Goal: Information Seeking & Learning: Learn about a topic

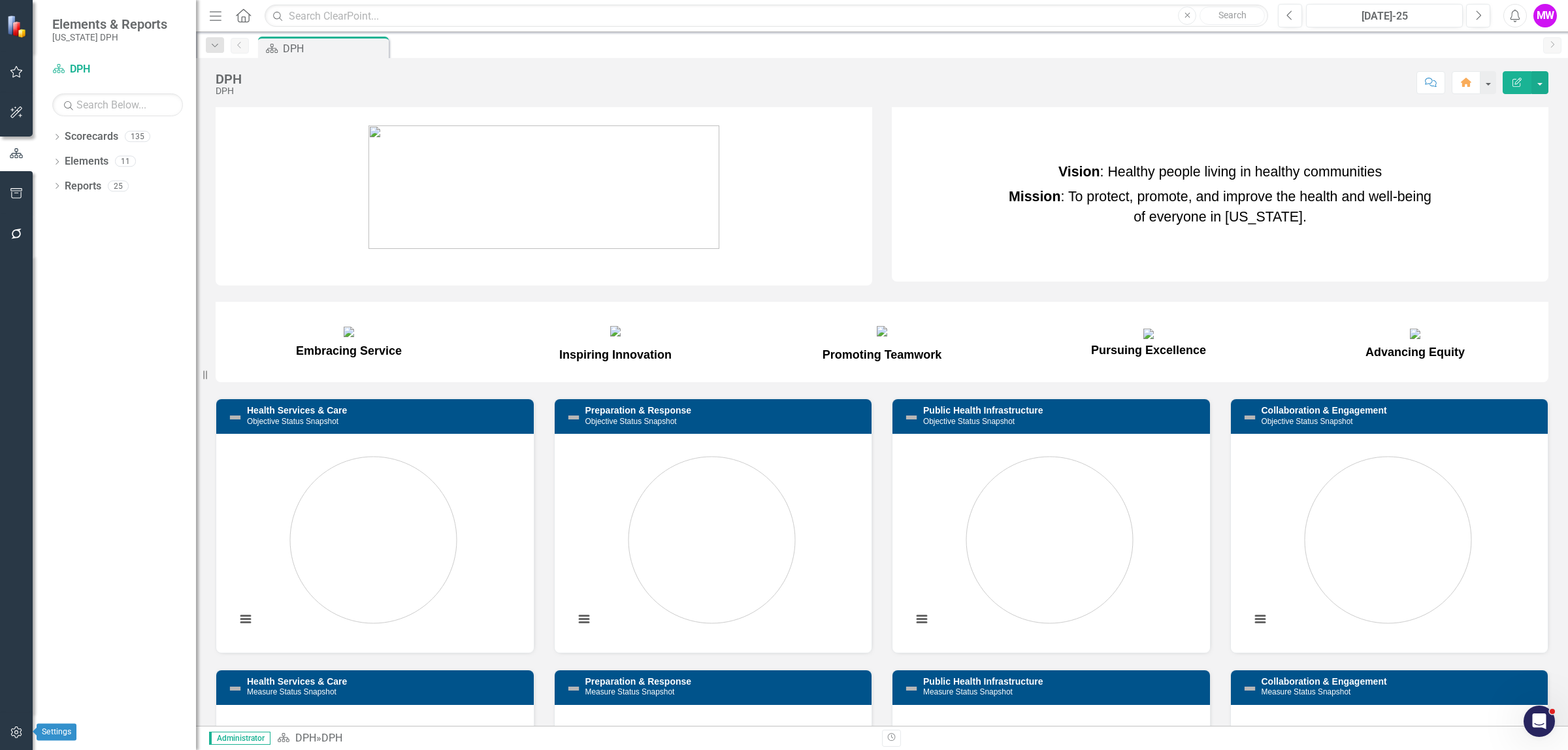
click at [22, 732] on icon "button" at bounding box center [16, 732] width 13 height 11
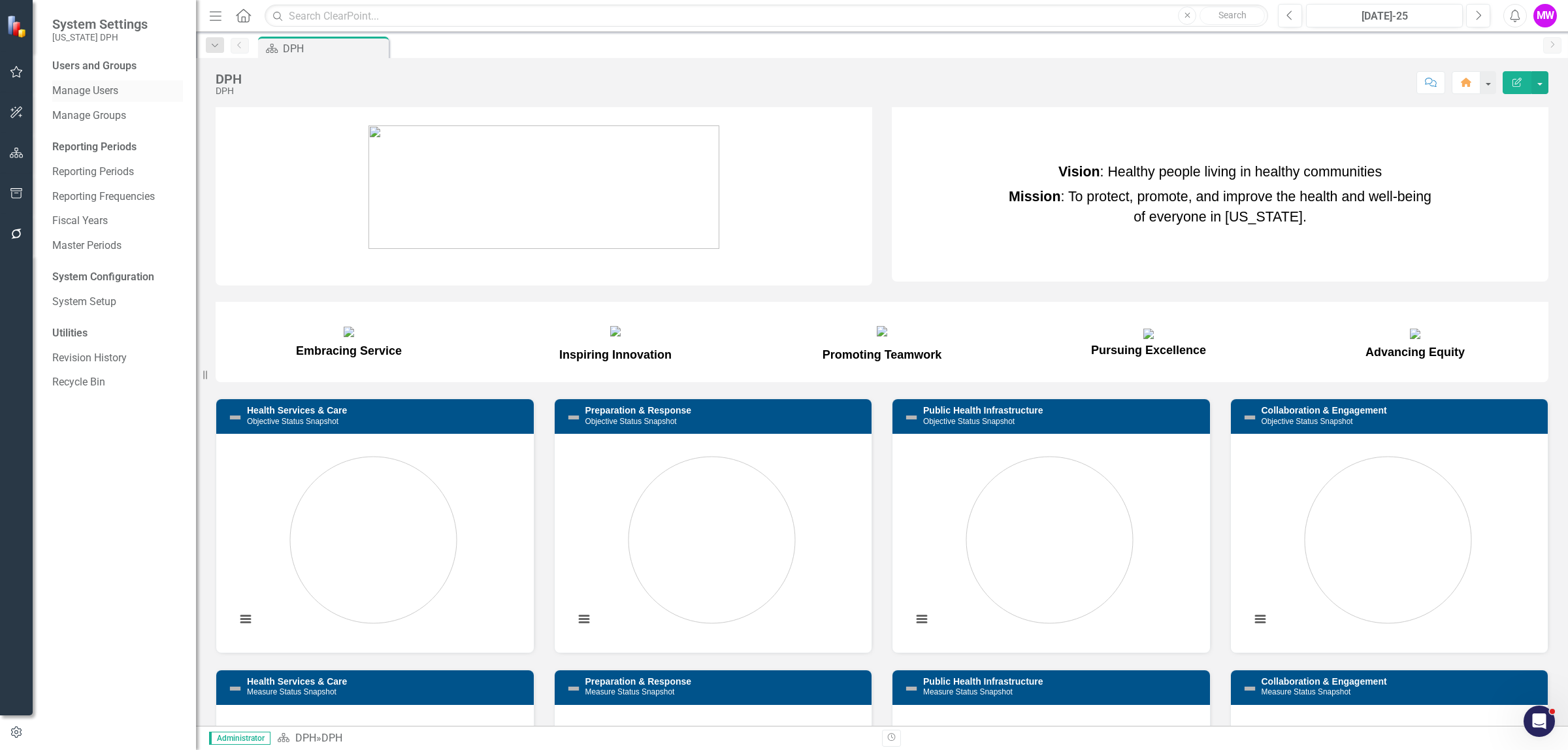
click at [99, 90] on link "Manage Users" at bounding box center [118, 92] width 131 height 15
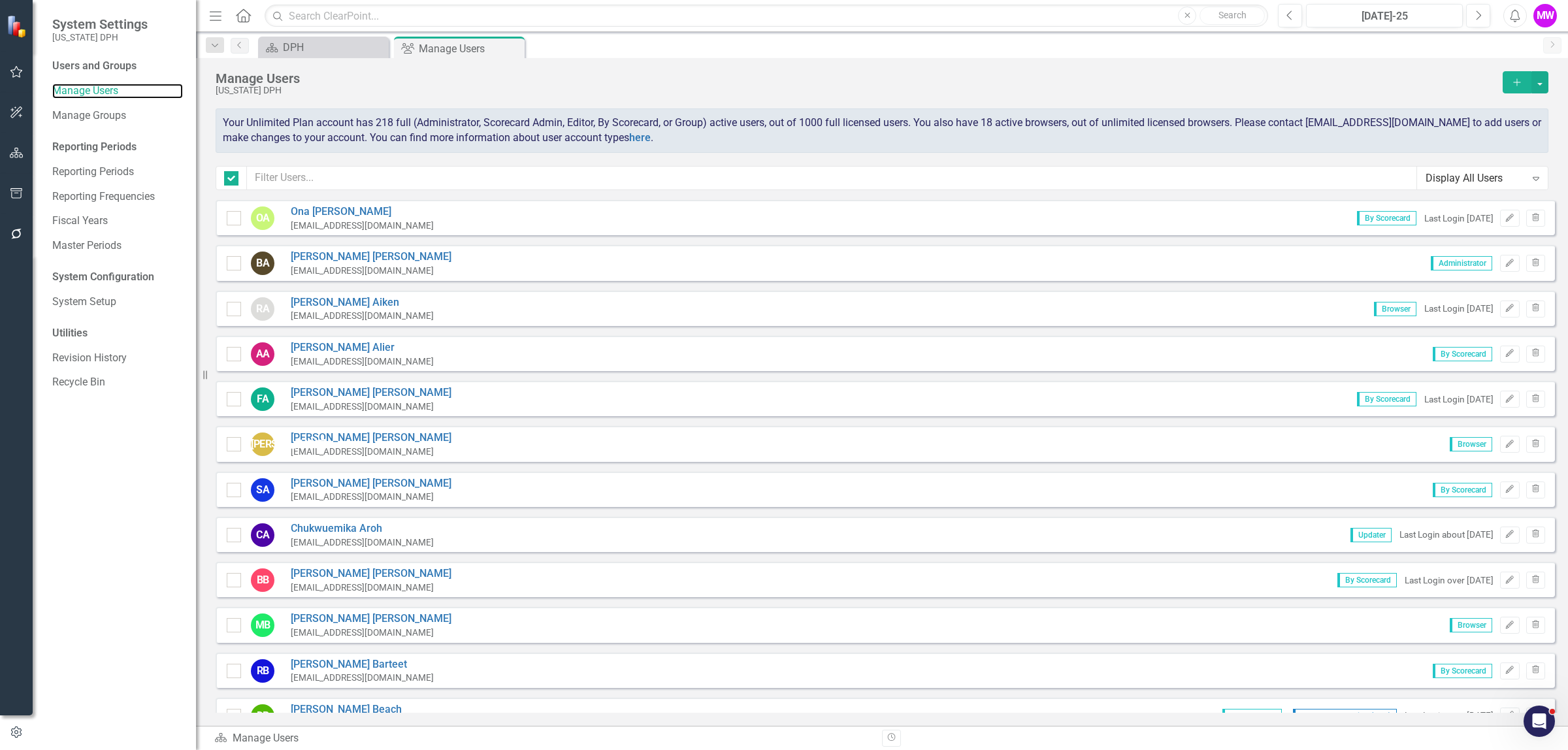
checkbox input "false"
click at [402, 171] on input "text" at bounding box center [832, 178] width 1171 height 24
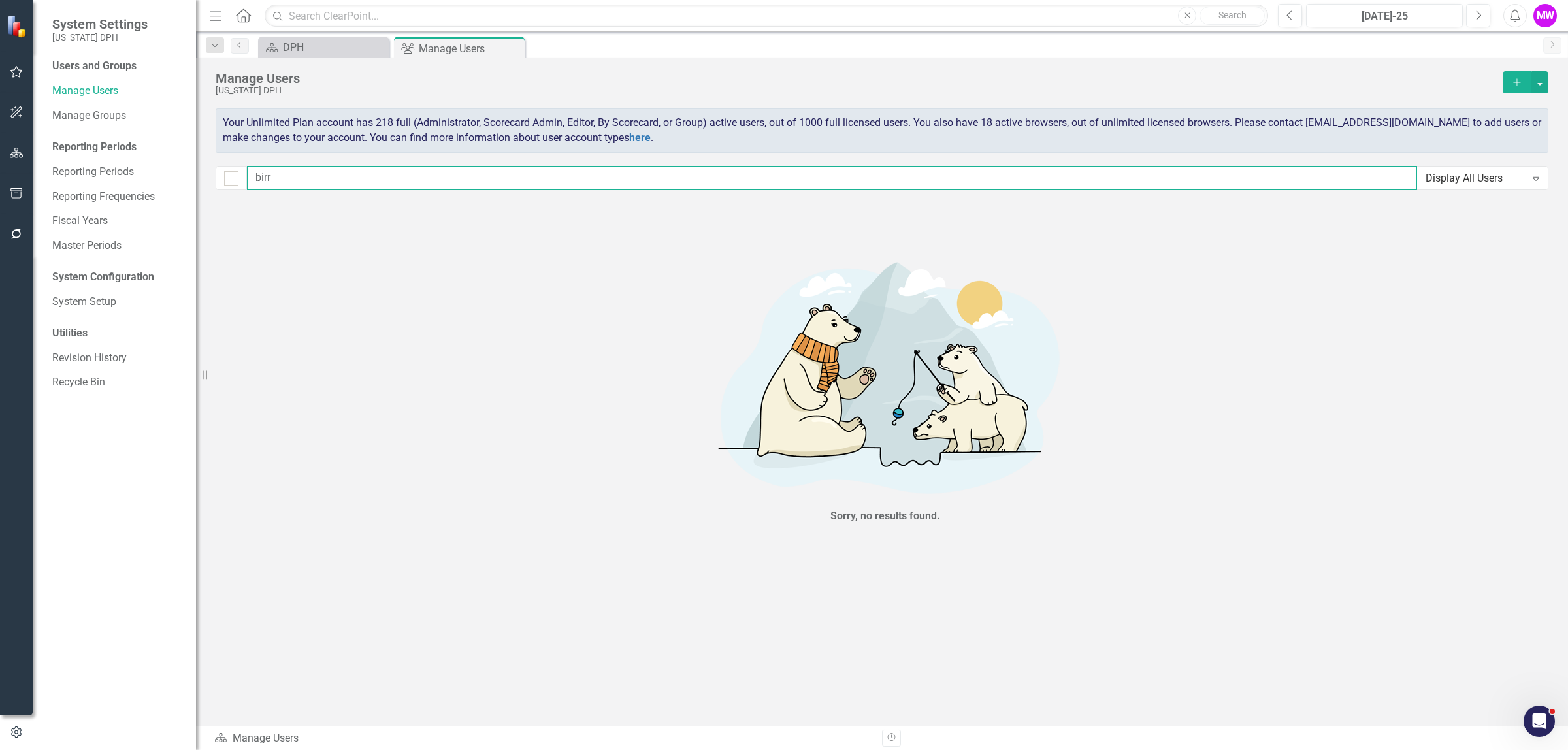
type input "bir"
checkbox input "false"
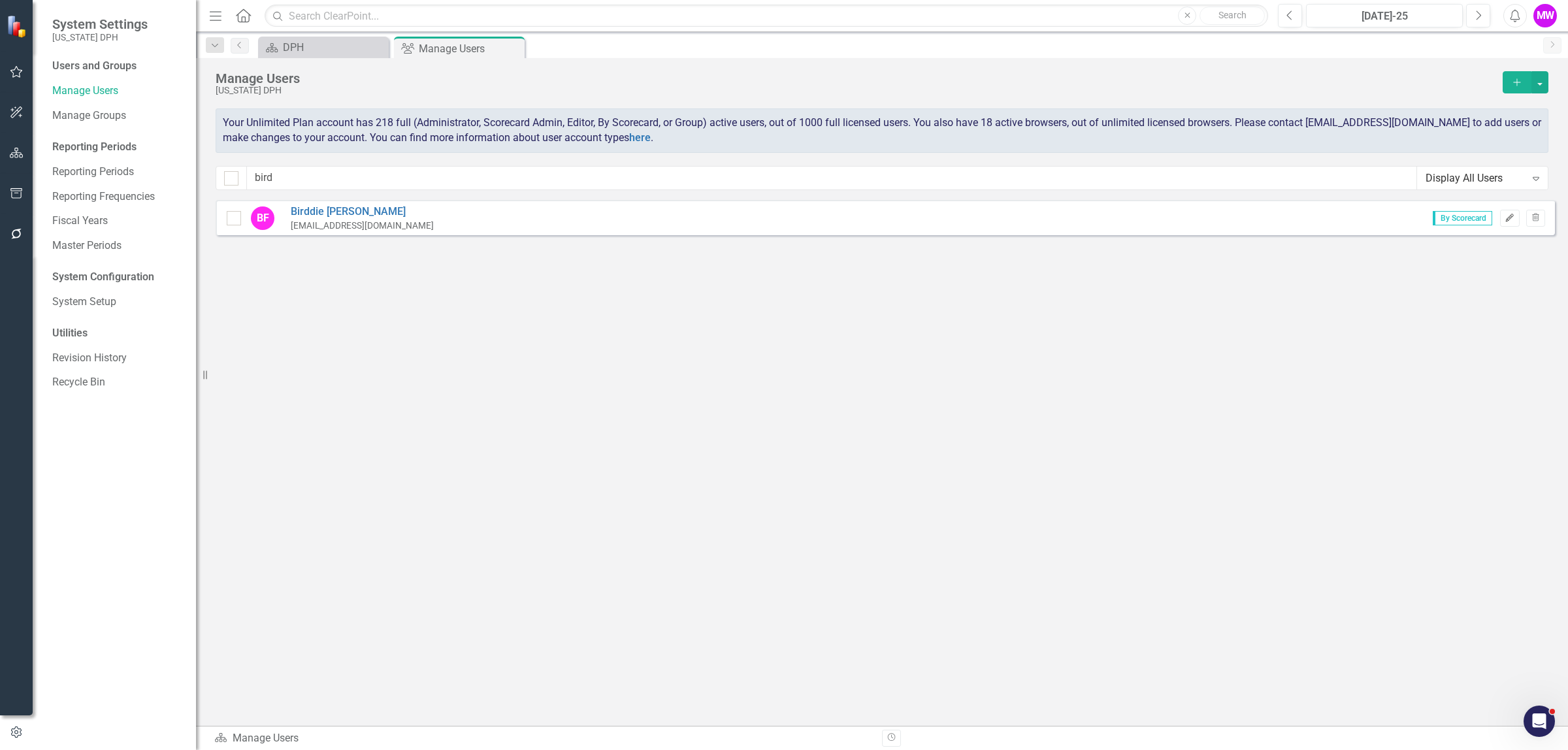
click at [1509, 220] on icon "button" at bounding box center [1510, 218] width 8 height 8
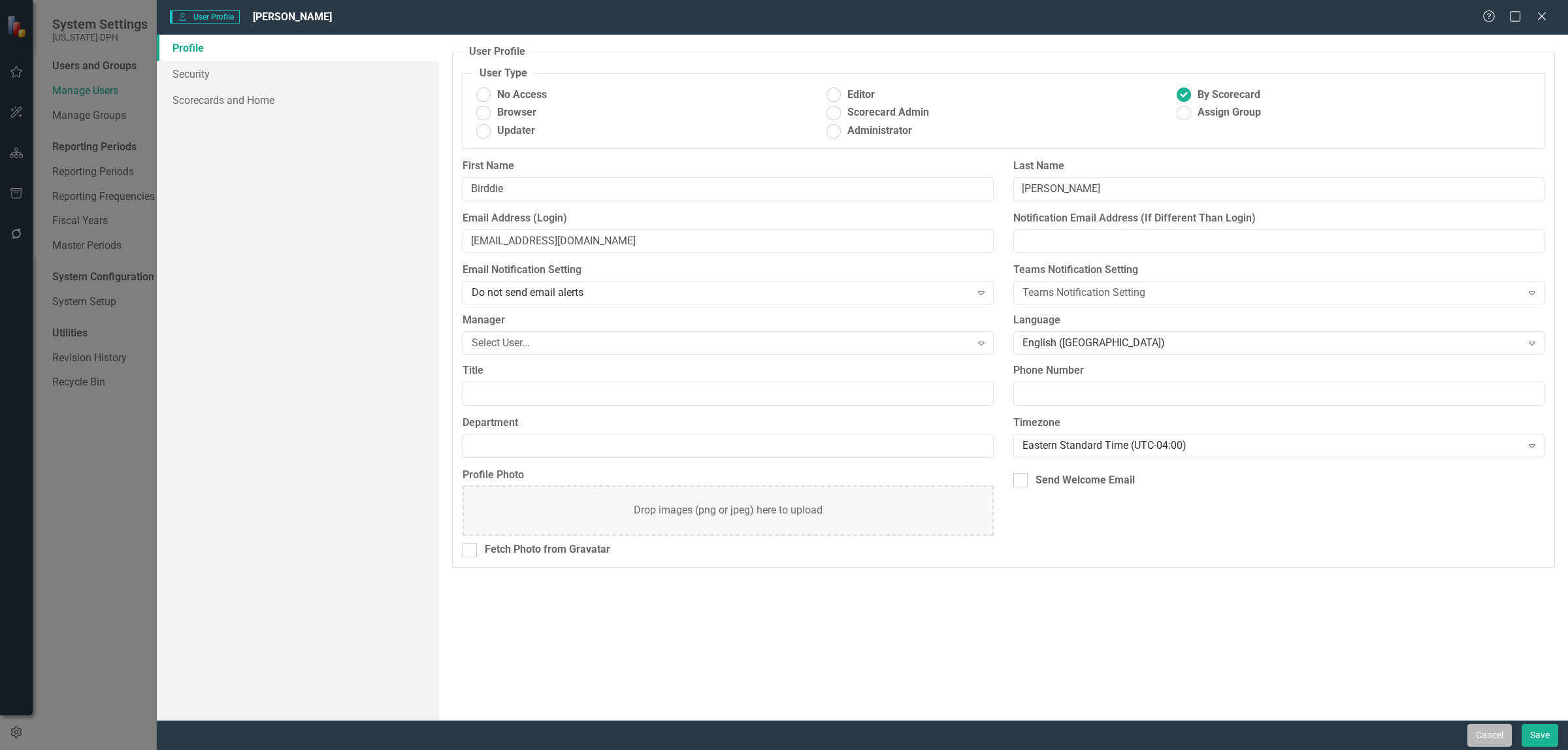
click at [1488, 741] on button "Cancel" at bounding box center [1490, 736] width 45 height 23
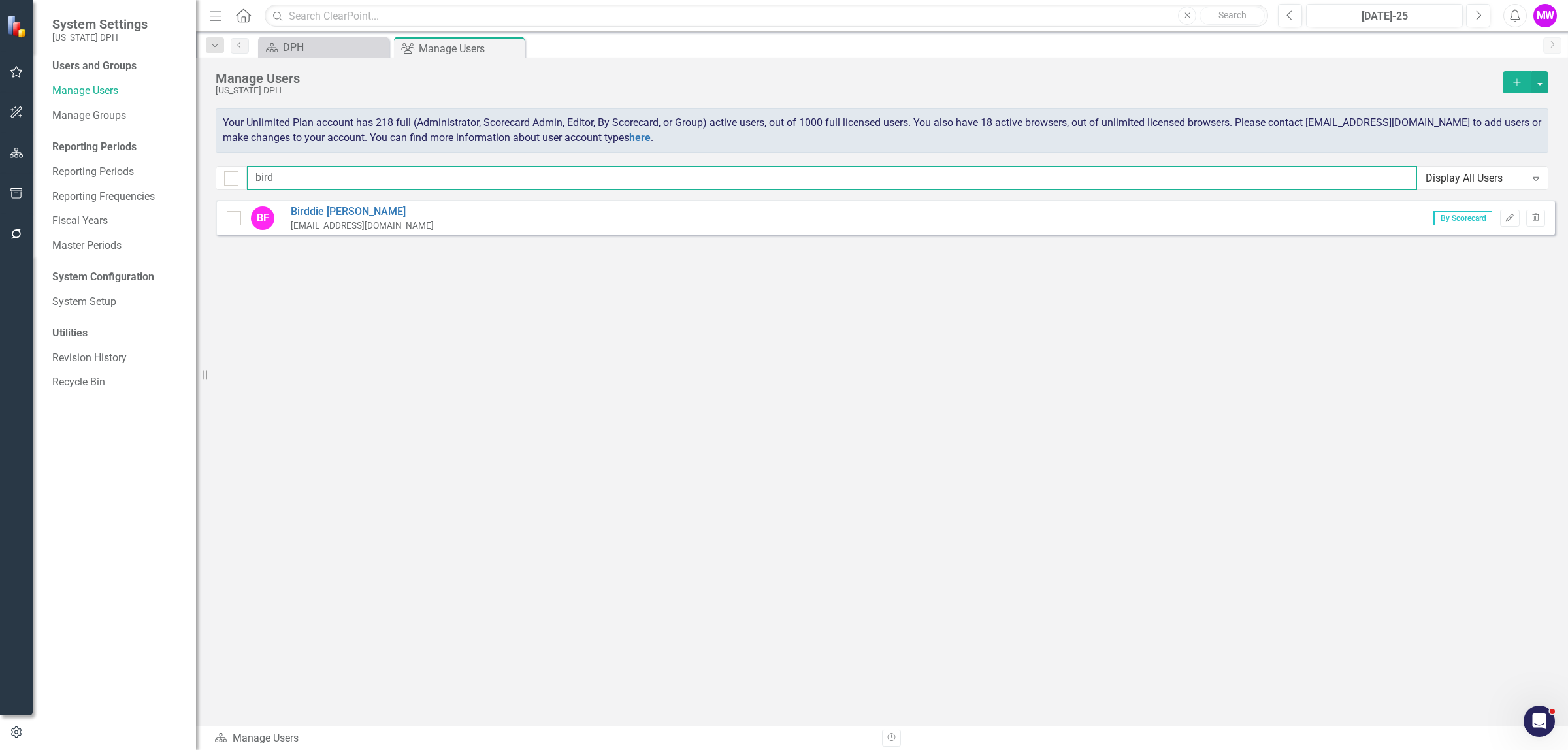
drag, startPoint x: 294, startPoint y: 181, endPoint x: 239, endPoint y: 188, distance: 55.4
click at [239, 188] on div "bird Display All Users Expand" at bounding box center [882, 178] width 1333 height 24
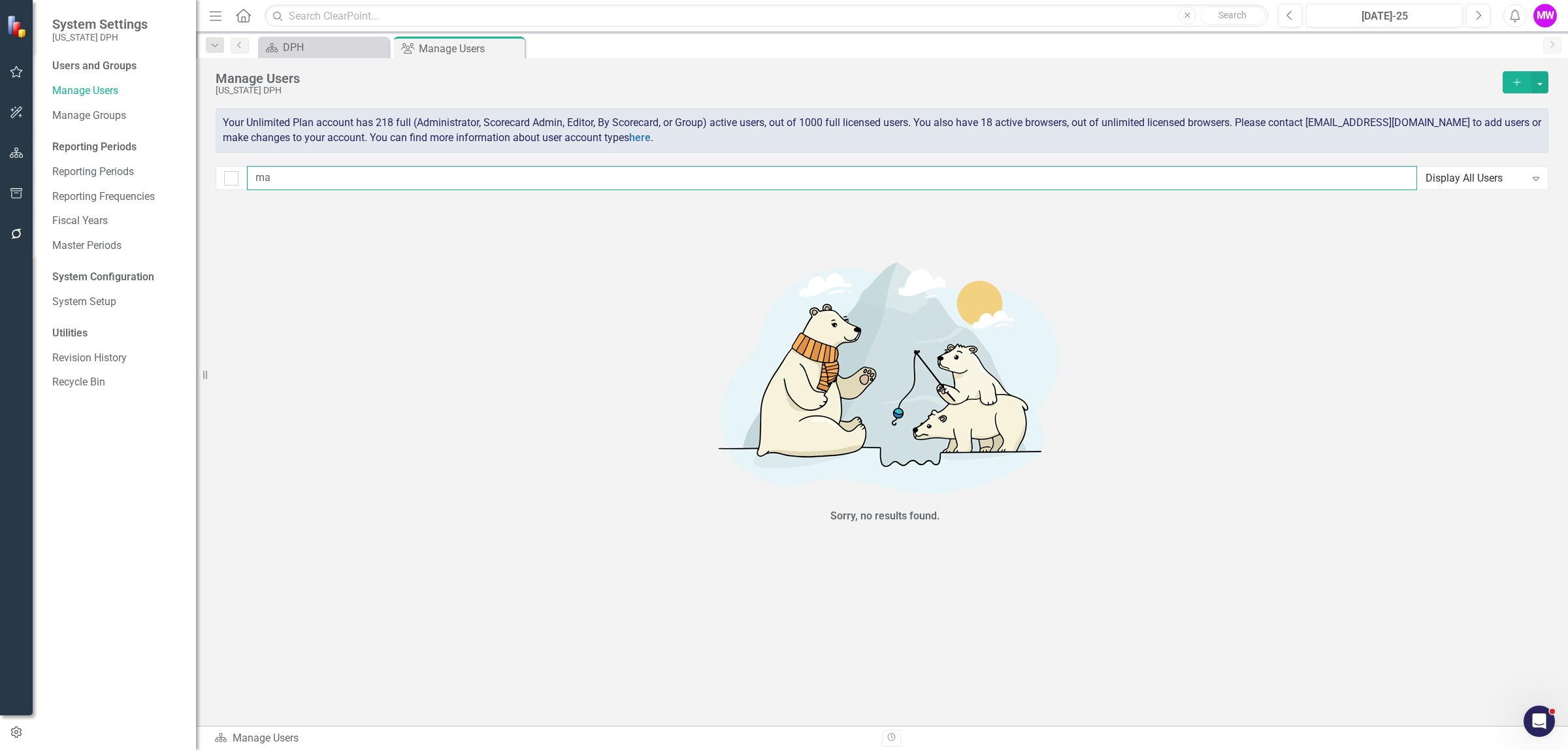
type input "m"
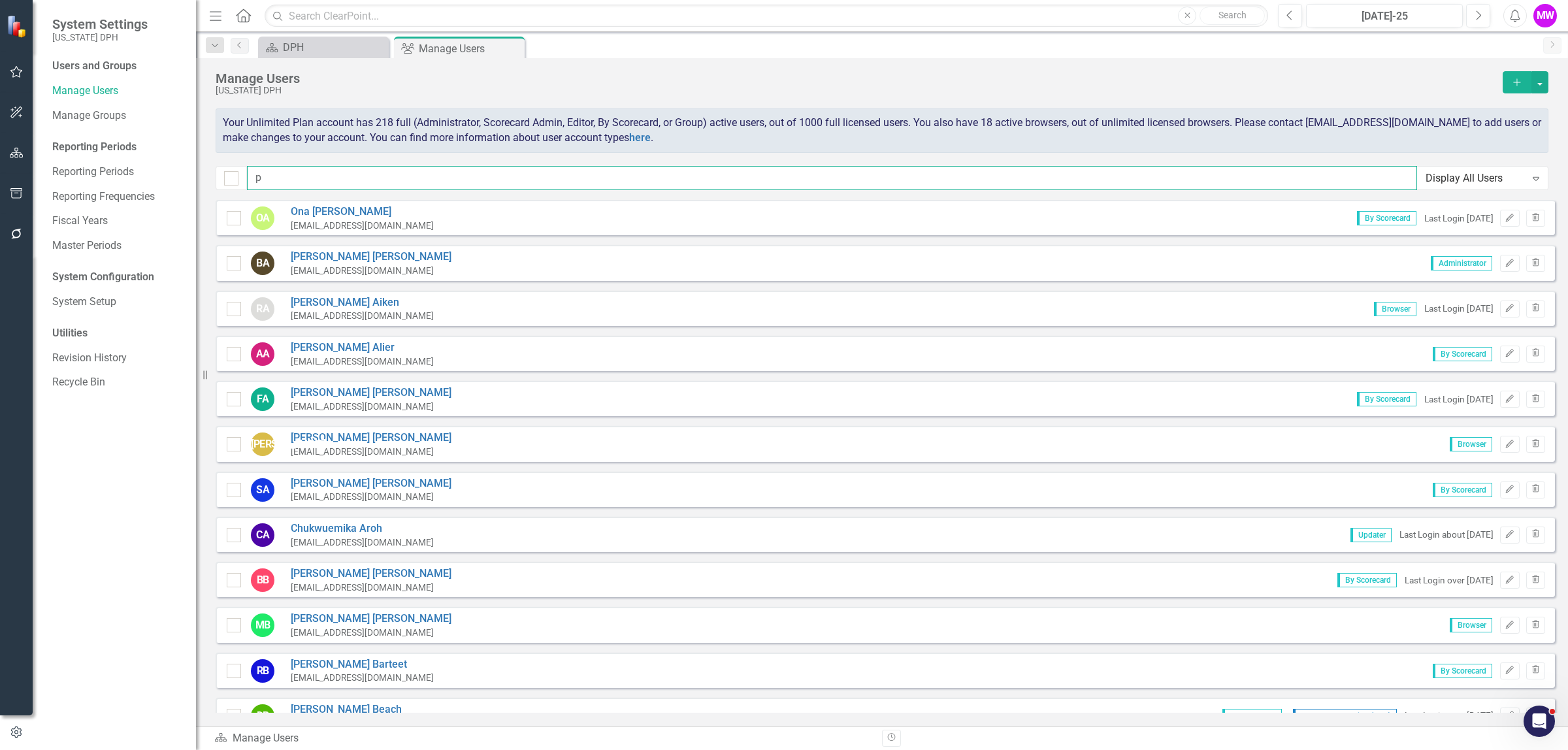
type input "ph"
checkbox input "false"
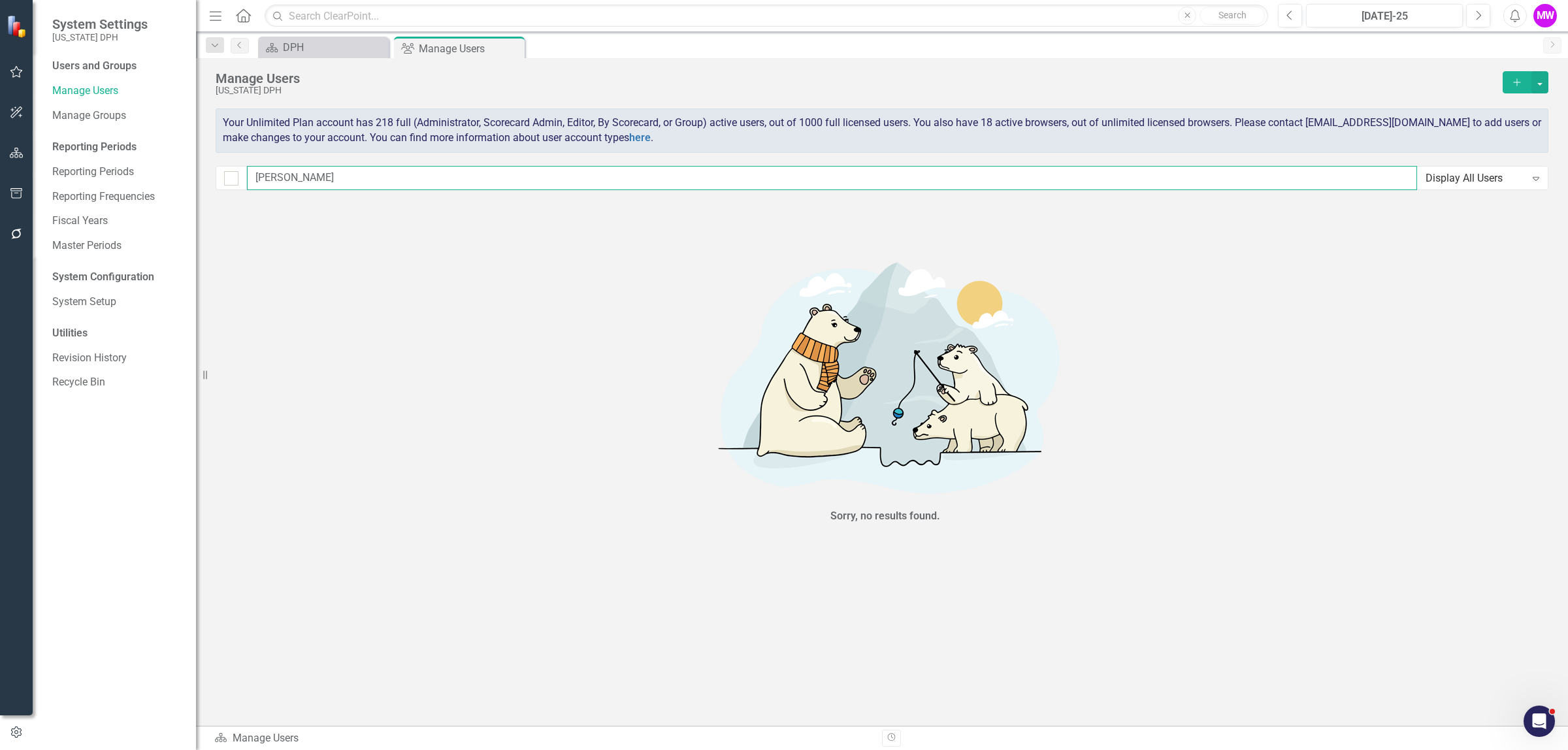
type input "phill"
checkbox input "false"
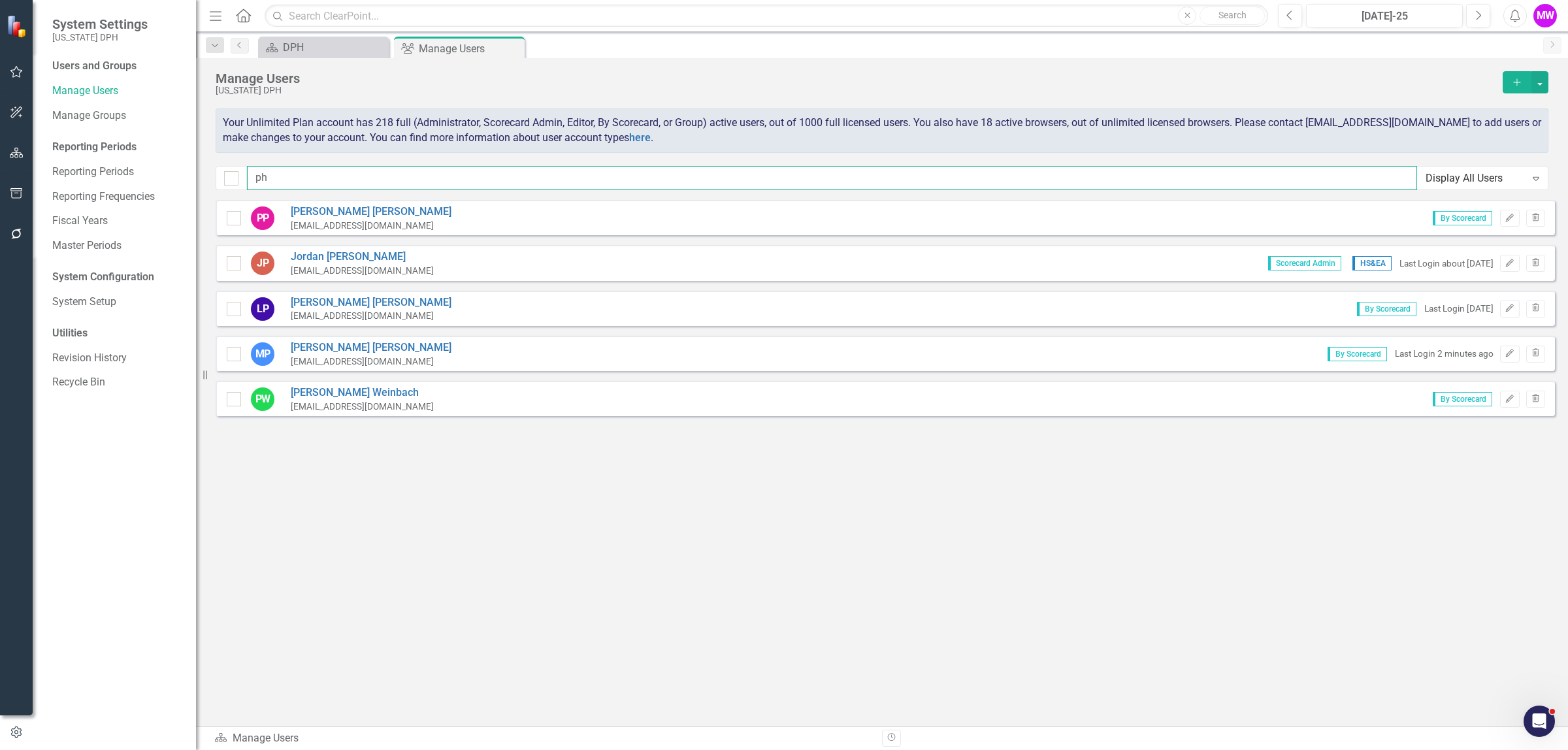
type input "p"
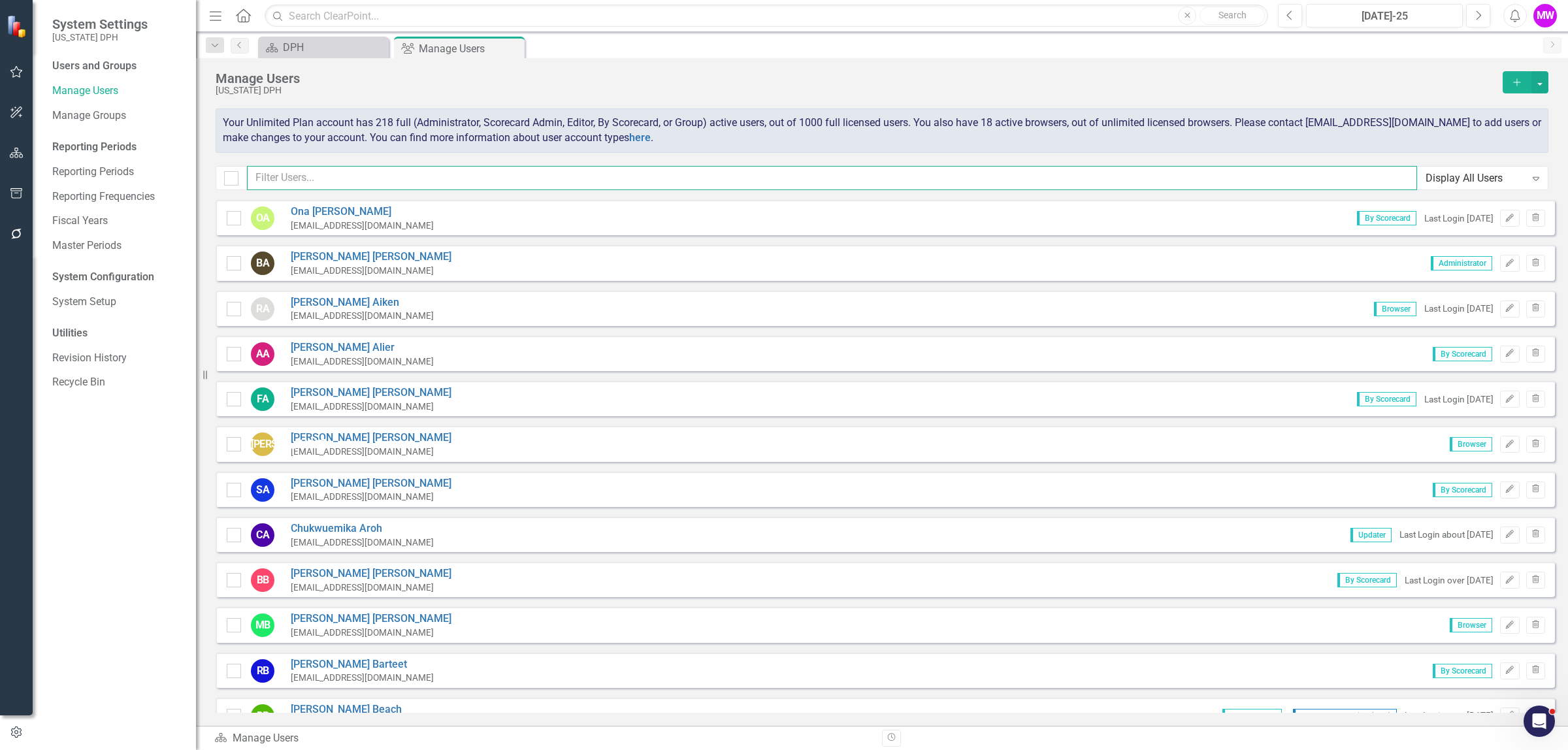
click at [334, 181] on input "text" at bounding box center [832, 178] width 1171 height 24
paste input "[EMAIL_ADDRESS][DOMAIN_NAME]"
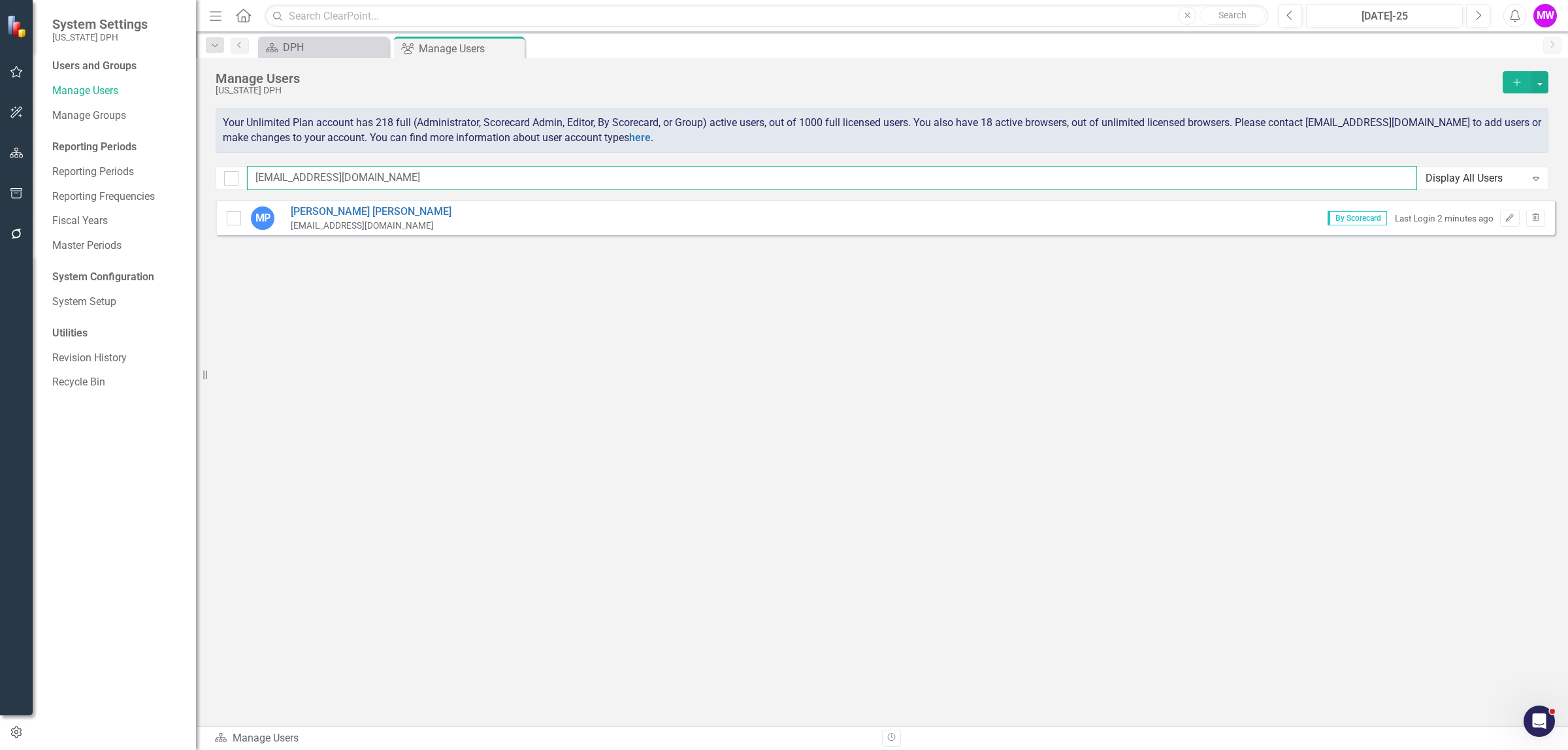
drag, startPoint x: 361, startPoint y: 181, endPoint x: 244, endPoint y: 180, distance: 117.0
click at [244, 180] on div "phillims@dph.sc.gov Display All Users Expand" at bounding box center [882, 178] width 1333 height 24
type input "birddi"
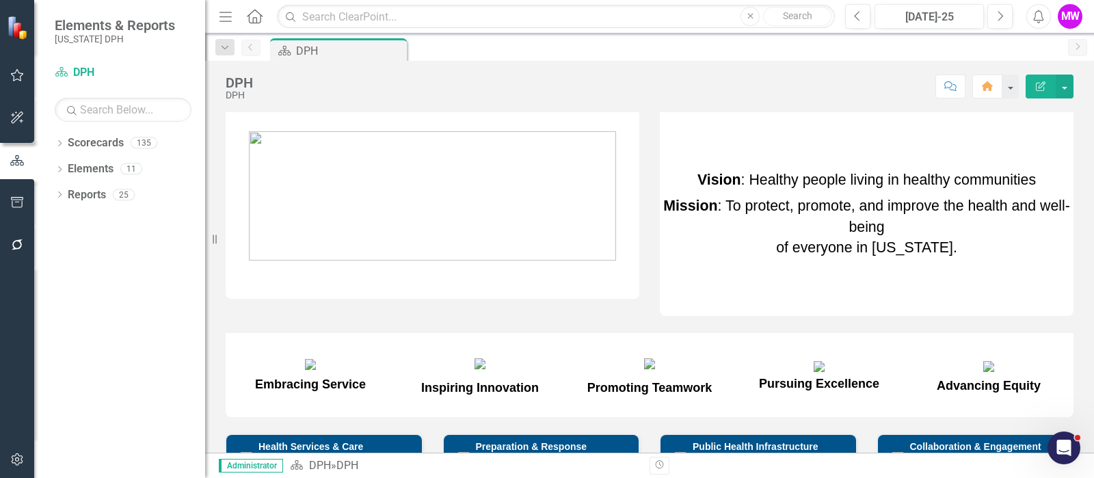
drag, startPoint x: 224, startPoint y: 15, endPoint x: 176, endPoint y: 18, distance: 48.0
click at [224, 15] on icon "Menu" at bounding box center [226, 16] width 18 height 14
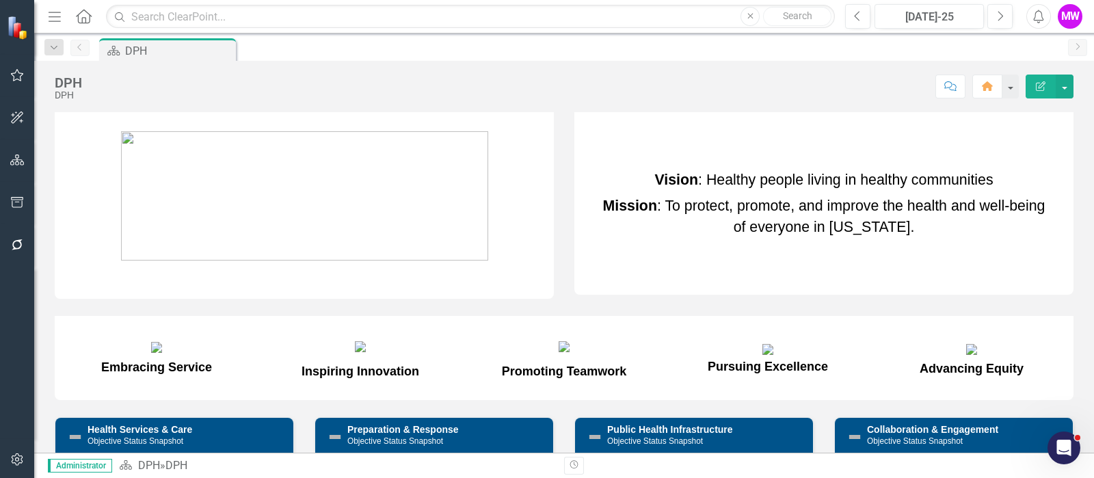
click at [62, 17] on icon "Menu" at bounding box center [55, 16] width 18 height 14
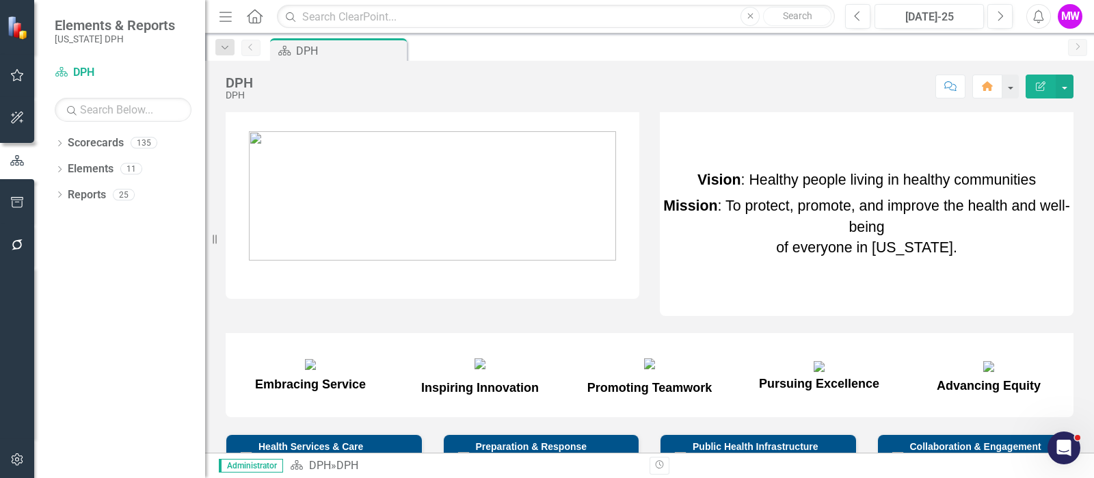
click at [255, 16] on icon "Home" at bounding box center [255, 16] width 18 height 14
click at [661, 470] on button "Revision History" at bounding box center [660, 466] width 20 height 18
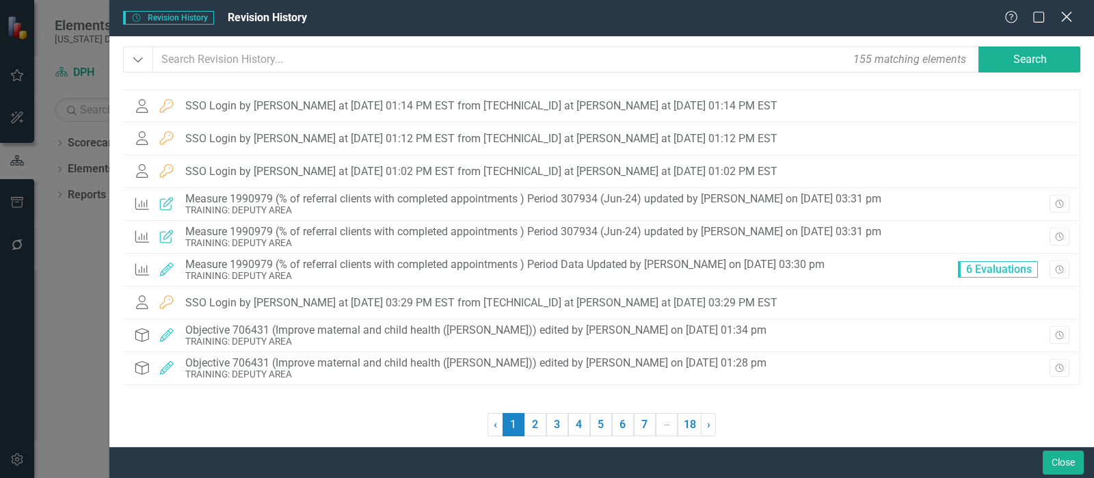
click at [1070, 18] on icon "Close" at bounding box center [1066, 16] width 17 height 13
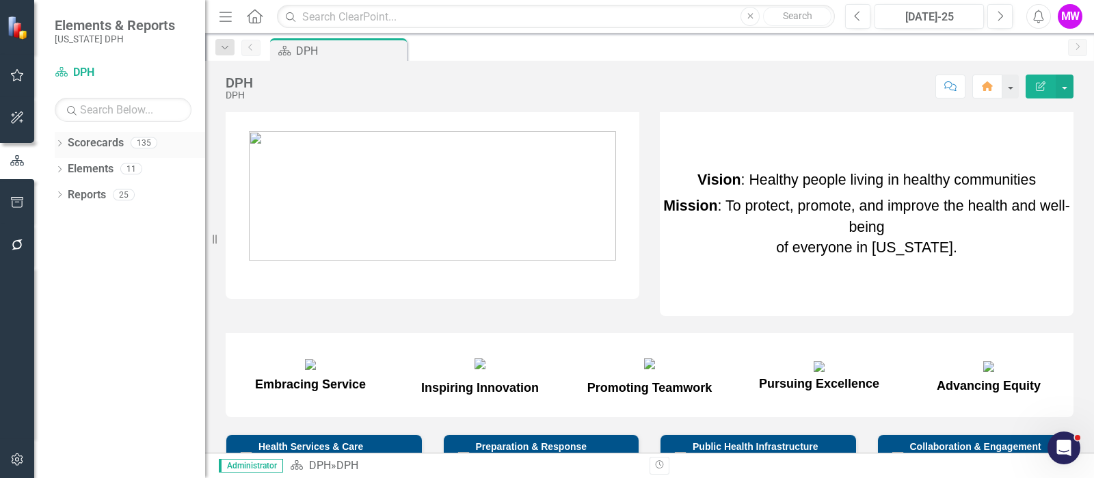
click at [62, 144] on icon "Dropdown" at bounding box center [60, 145] width 10 height 8
click at [67, 167] on icon "Dropdown" at bounding box center [67, 168] width 10 height 8
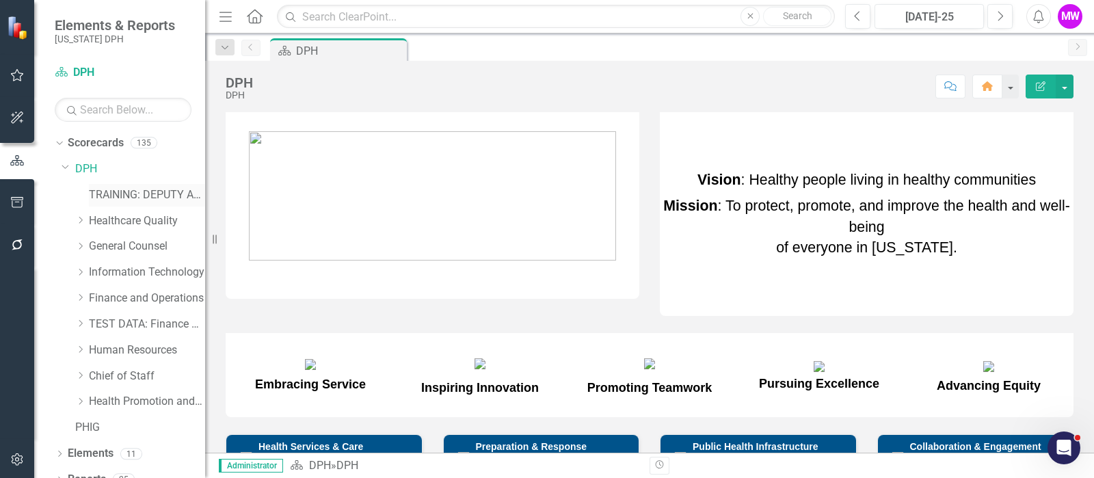
click at [124, 198] on link "TRAINING: DEPUTY AREA" at bounding box center [147, 195] width 116 height 16
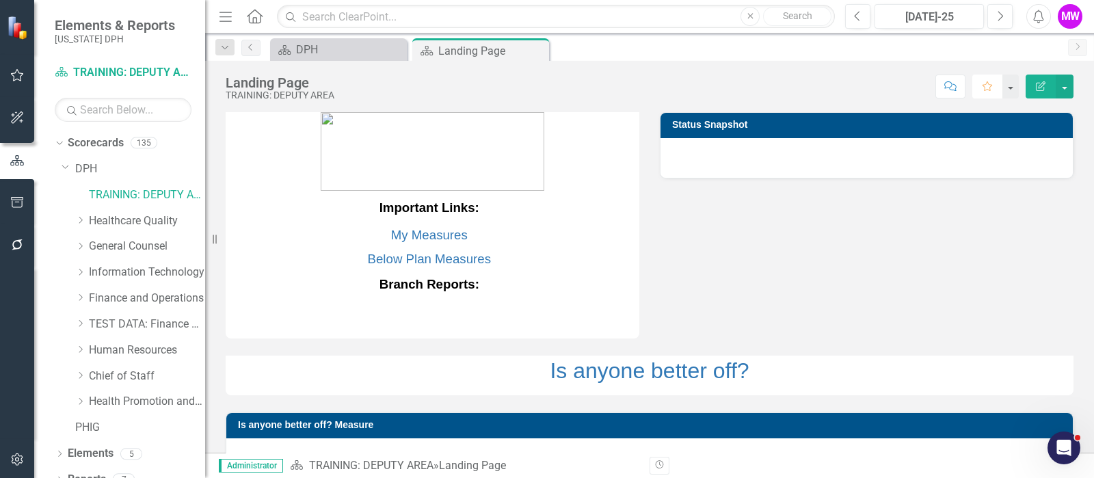
click at [987, 88] on icon "Favorite" at bounding box center [987, 86] width 12 height 10
click at [985, 90] on icon "Favorite" at bounding box center [987, 86] width 12 height 10
click at [61, 147] on div "Dropdown" at bounding box center [60, 145] width 10 height 7
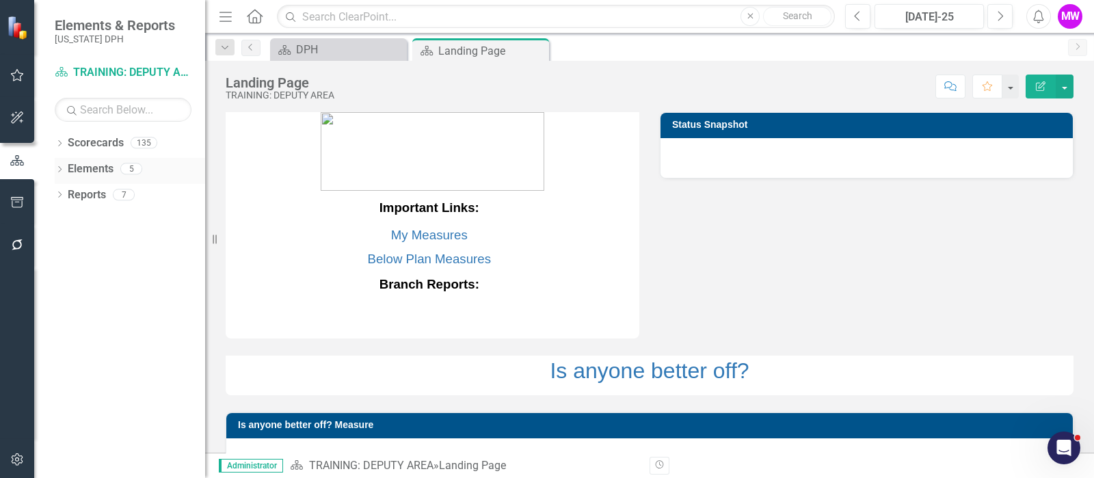
click at [91, 167] on link "Elements" at bounding box center [91, 169] width 46 height 16
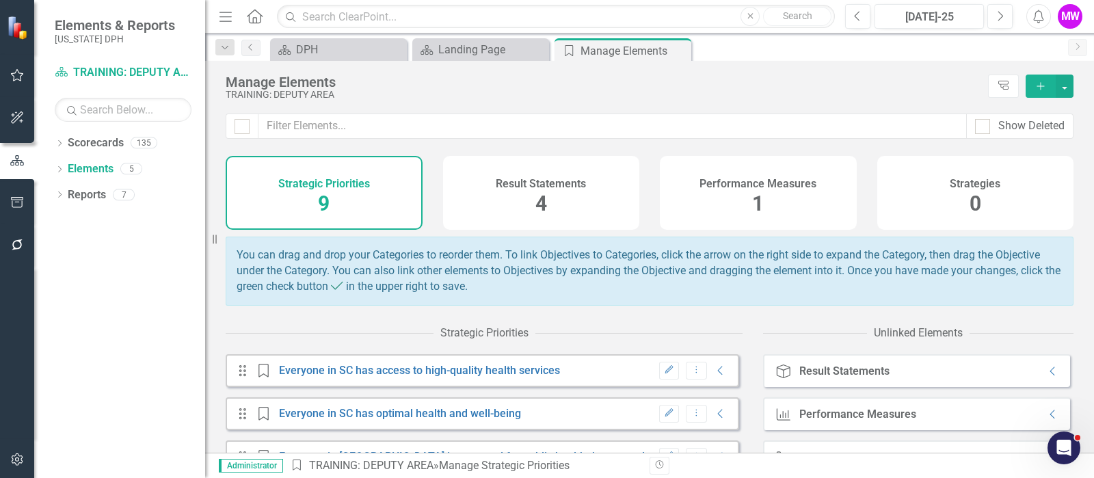
click at [742, 194] on div "Performance Measures 1" at bounding box center [758, 193] width 197 height 74
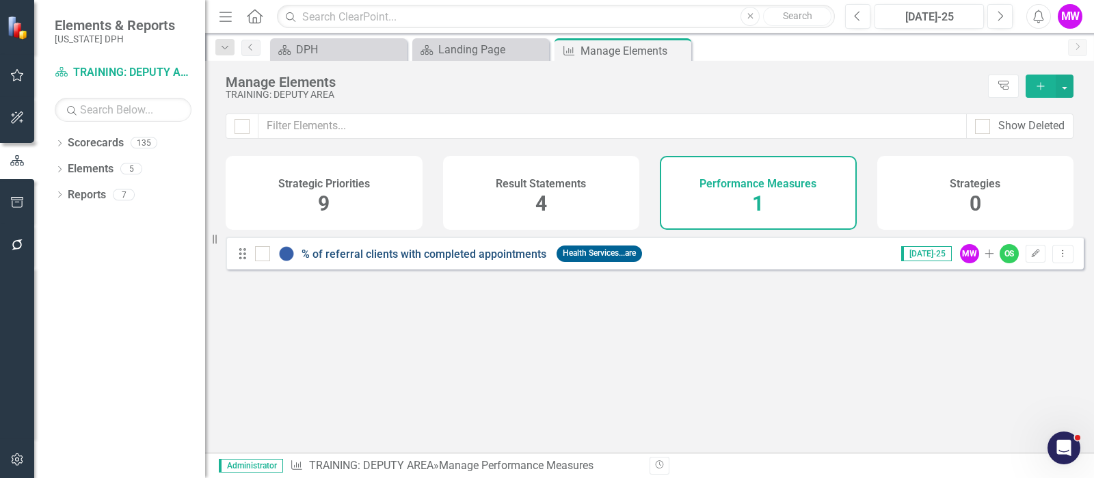
click at [405, 261] on link "% of referral clients with completed appointments" at bounding box center [424, 254] width 245 height 13
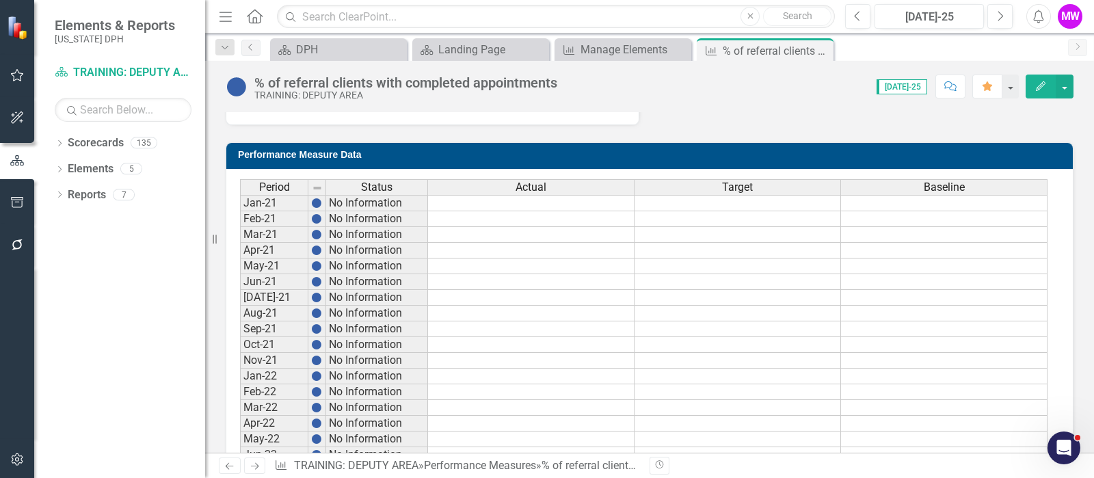
scroll to position [513, 0]
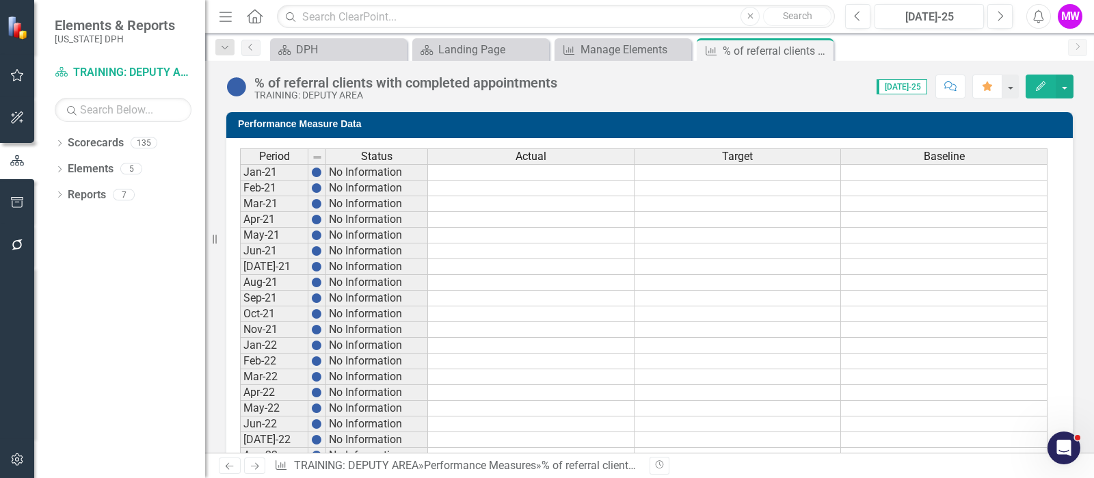
click at [489, 270] on td at bounding box center [531, 267] width 207 height 16
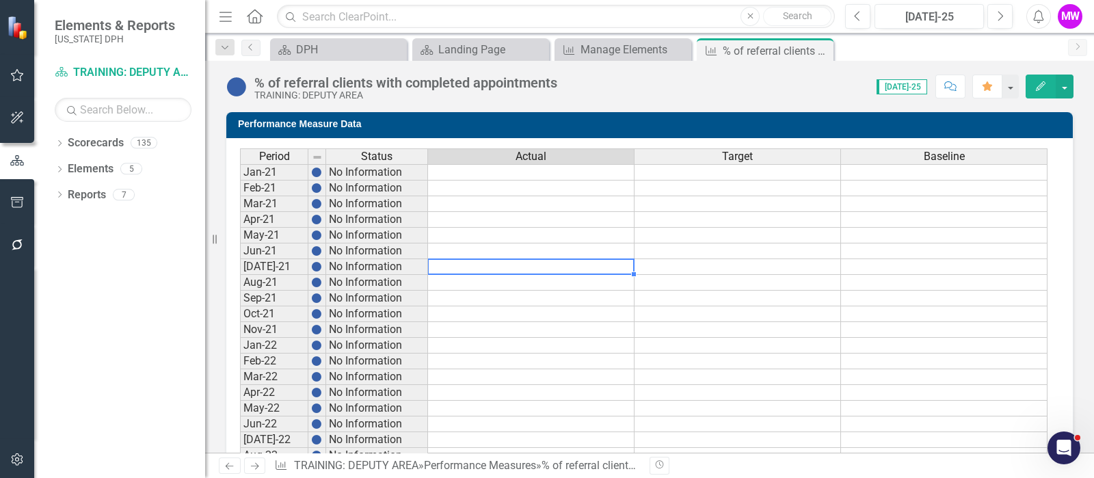
scroll to position [427, 0]
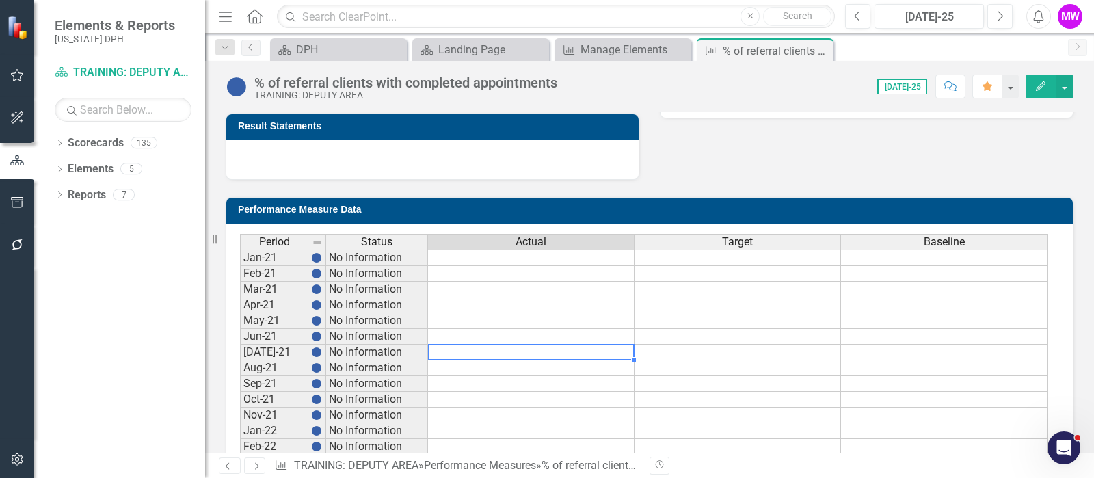
click at [394, 209] on h3 "Performance Measure Data" at bounding box center [652, 209] width 828 height 10
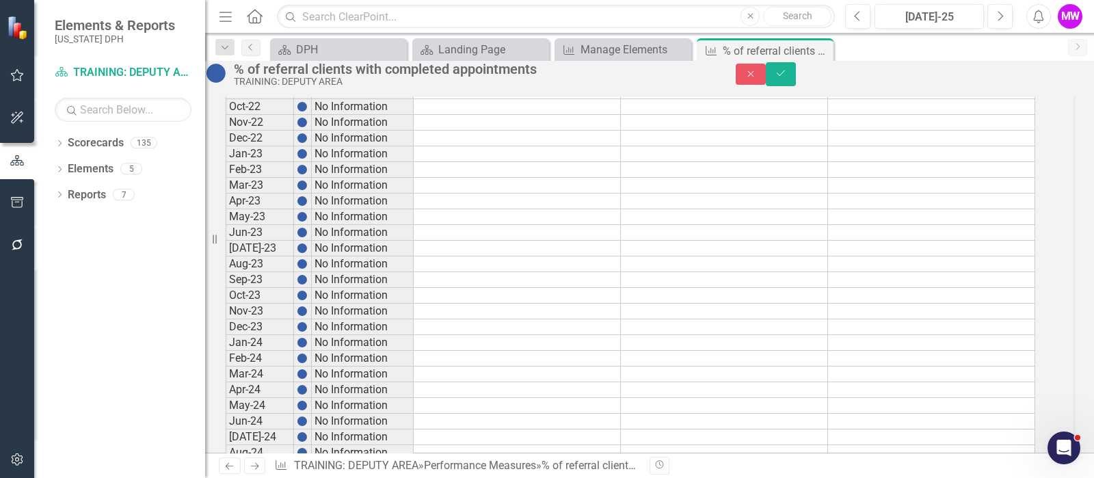
scroll to position [855, 0]
click at [594, 261] on td at bounding box center [517, 253] width 207 height 16
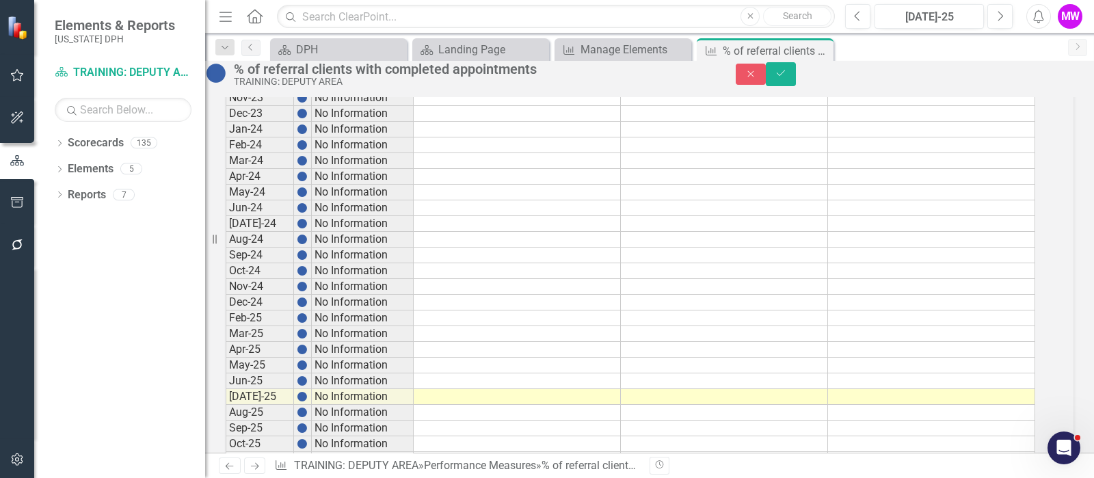
scroll to position [1111, 0]
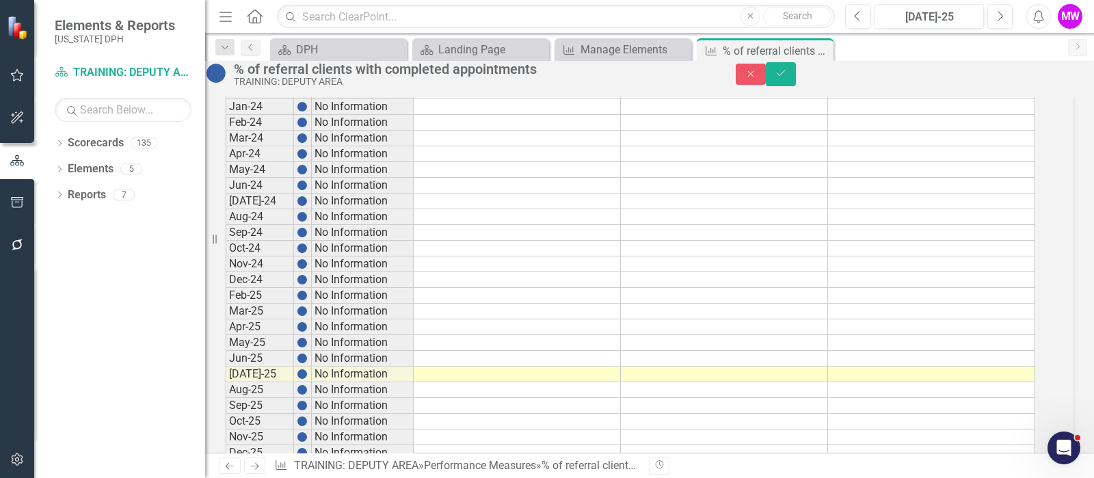
click at [520, 194] on td at bounding box center [517, 186] width 207 height 16
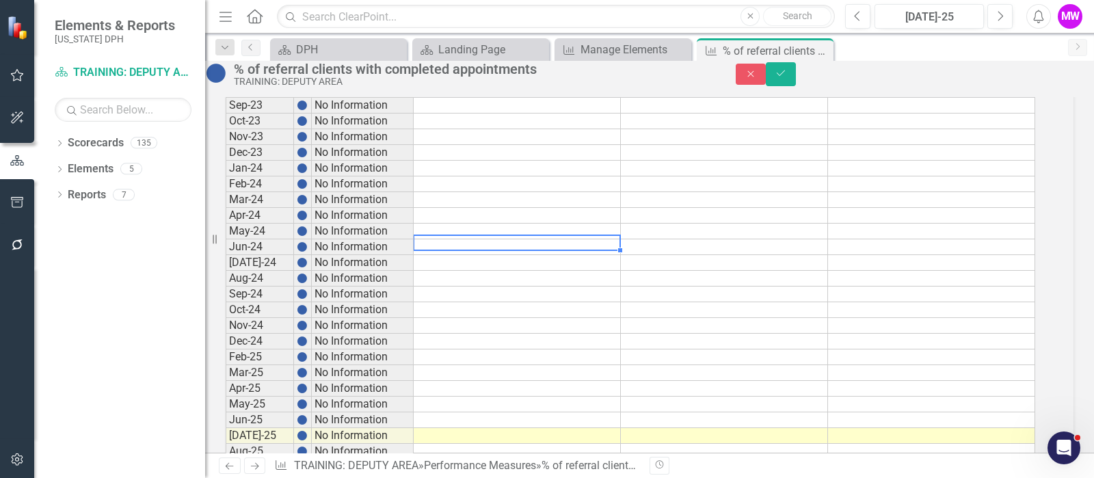
scroll to position [1026, 0]
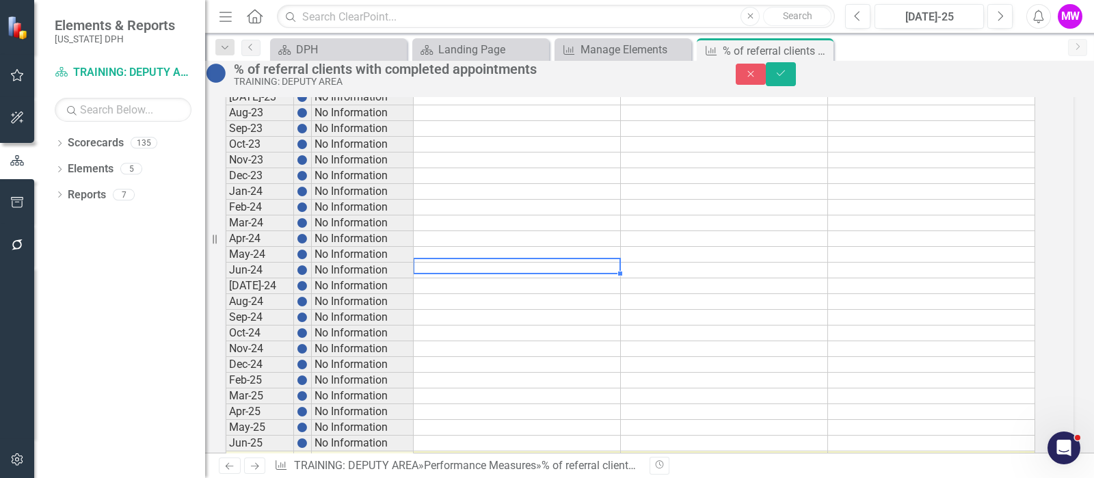
click at [509, 200] on td at bounding box center [517, 192] width 207 height 16
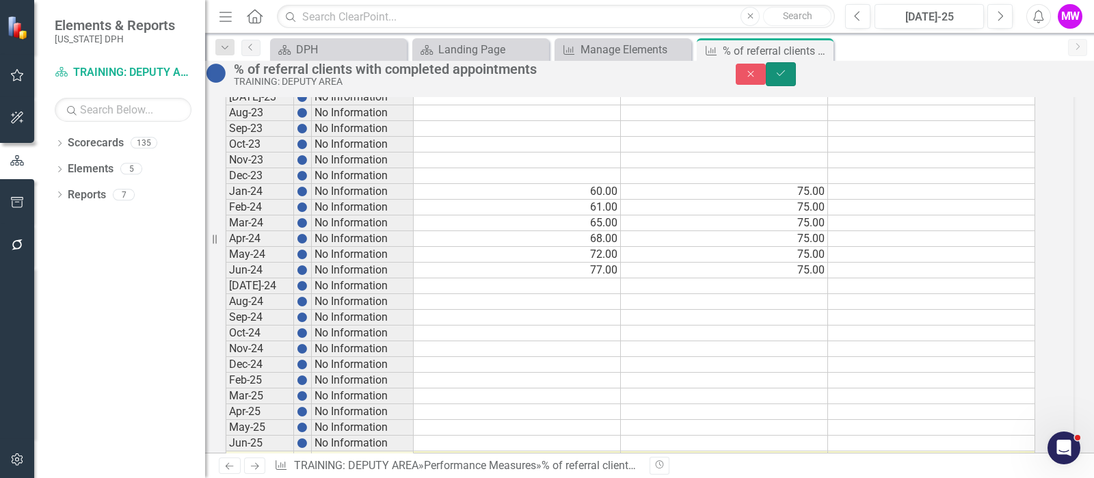
click at [796, 84] on button "Save" at bounding box center [781, 74] width 30 height 24
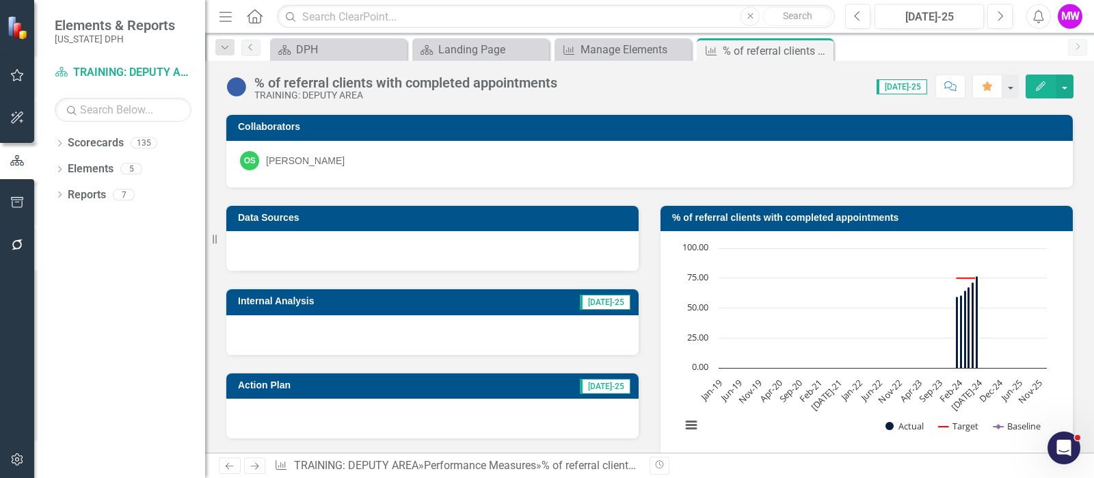
scroll to position [170, 0]
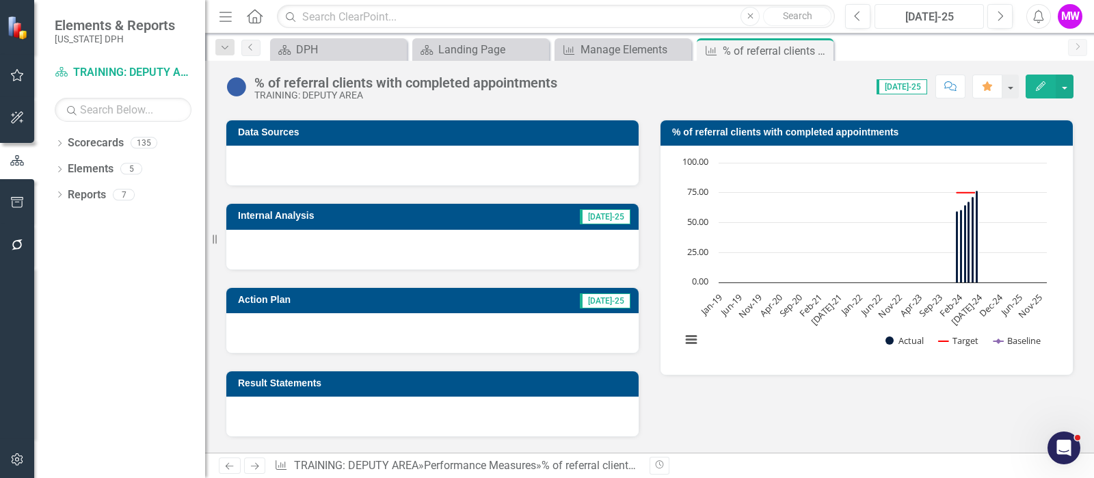
click at [937, 16] on div "[DATE]-25" at bounding box center [930, 17] width 100 height 16
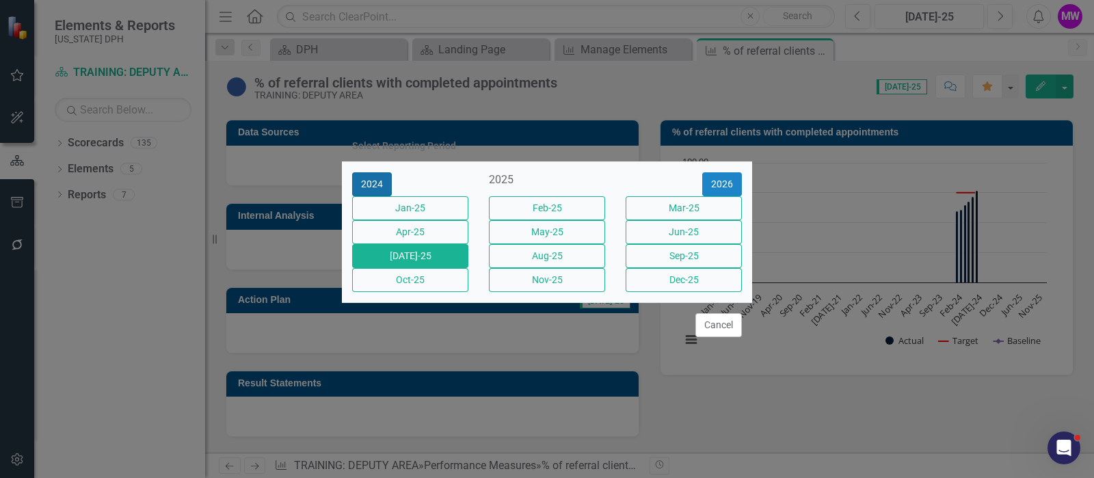
click at [380, 172] on button "2024" at bounding box center [372, 184] width 40 height 24
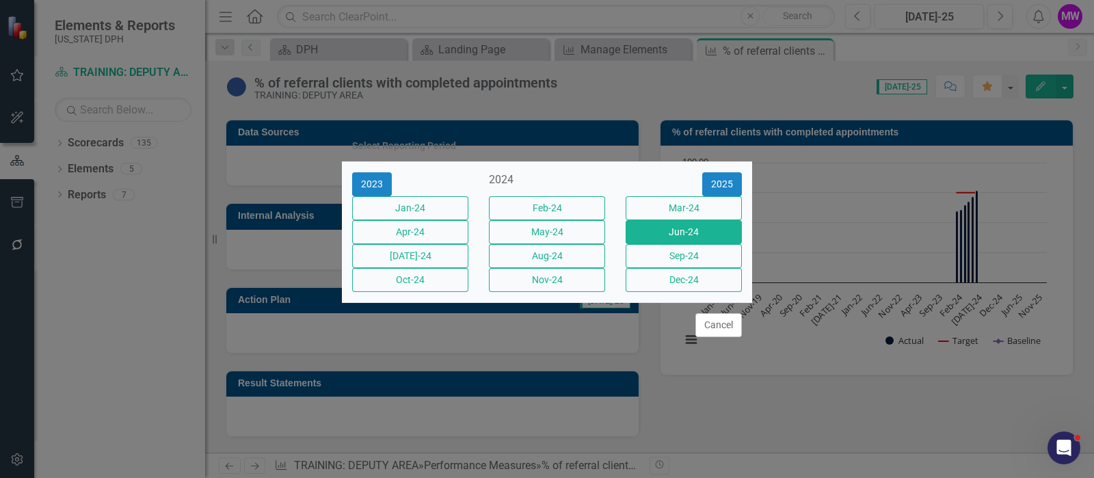
click at [699, 230] on button "Jun-24" at bounding box center [684, 232] width 116 height 24
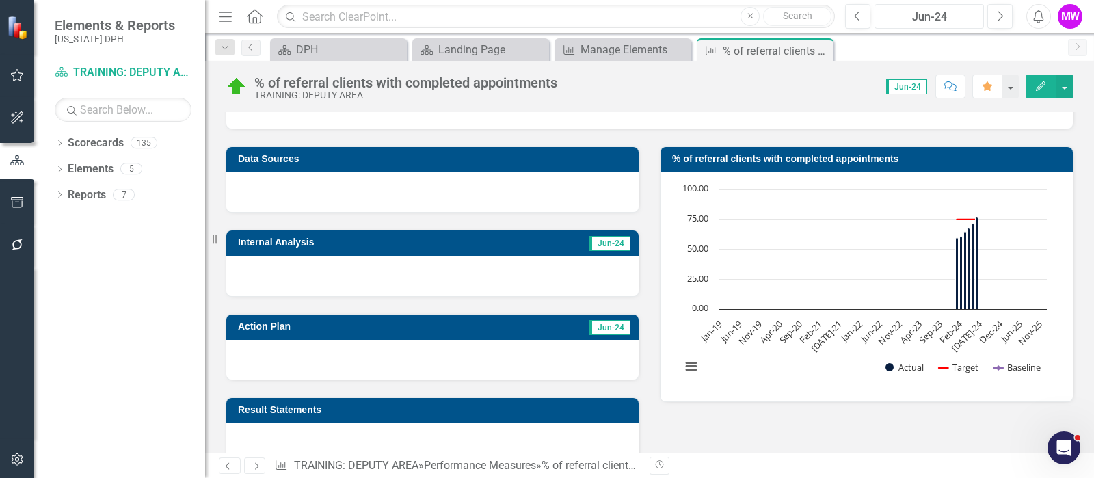
scroll to position [170, 0]
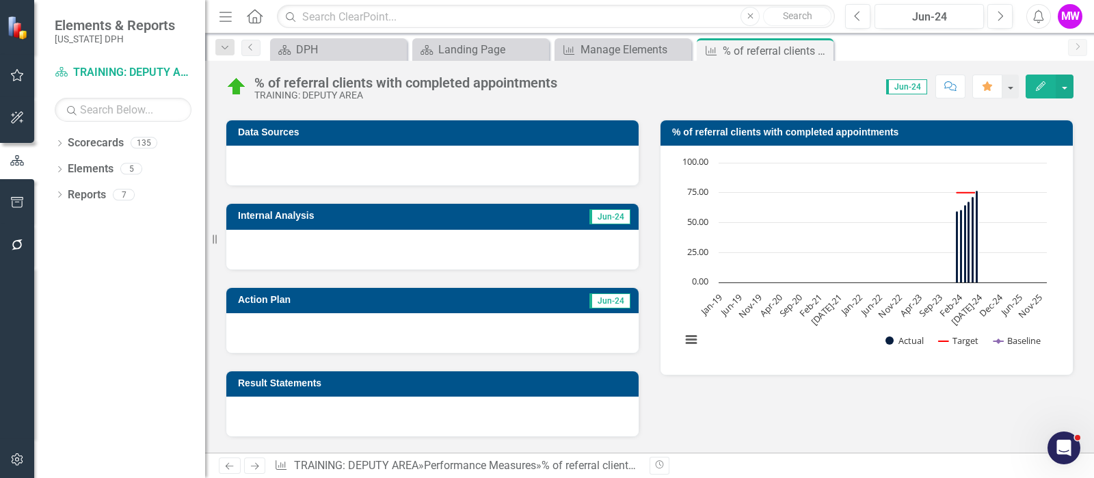
click at [444, 218] on h3 "Internal Analysis" at bounding box center [364, 216] width 253 height 10
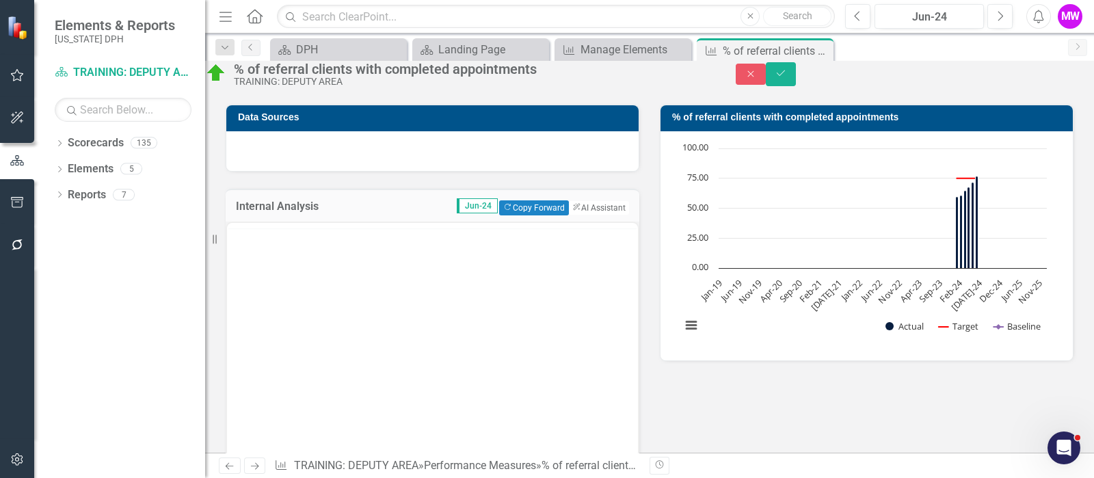
scroll to position [0, 0]
click at [301, 294] on body "Rich Text Area. Press ALT-0 for help." at bounding box center [432, 357] width 411 height 205
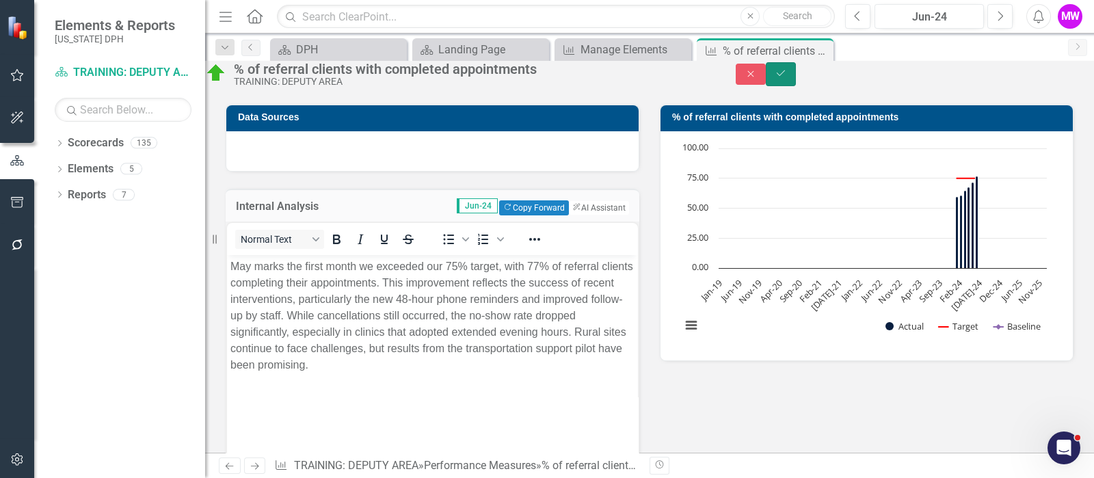
click at [787, 78] on icon "Save" at bounding box center [781, 73] width 12 height 10
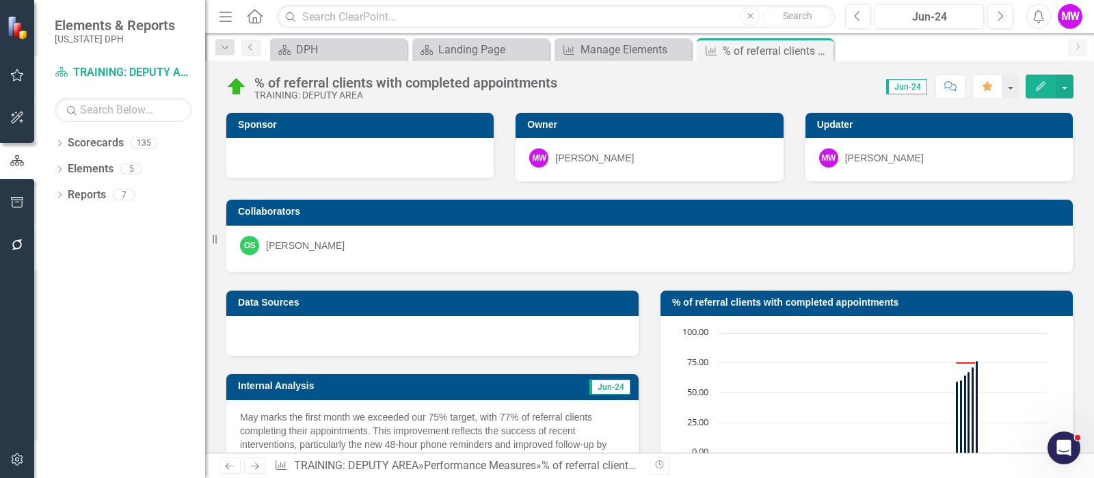
scroll to position [256, 0]
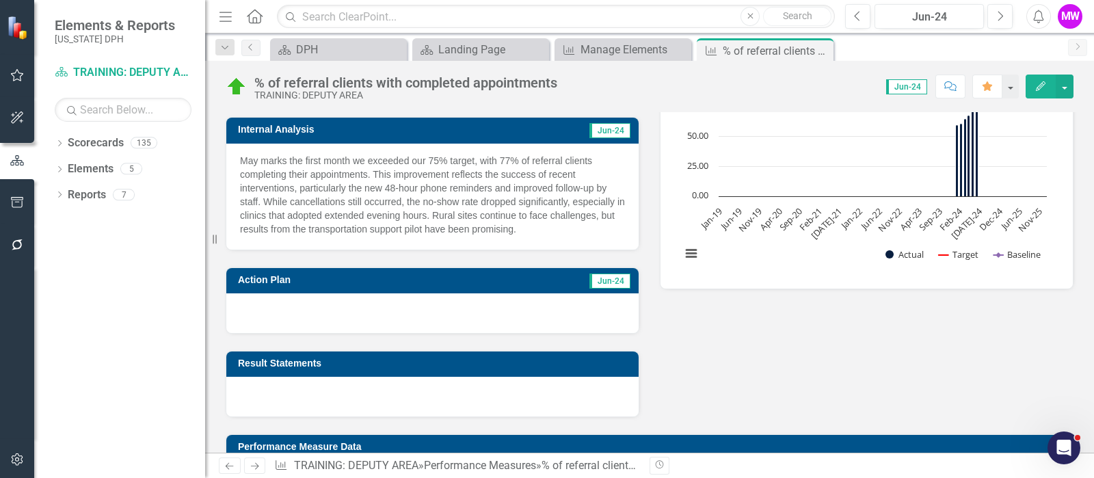
click at [458, 279] on td "Jun-24" at bounding box center [544, 282] width 176 height 21
click at [457, 279] on td "Jun-24" at bounding box center [544, 282] width 176 height 21
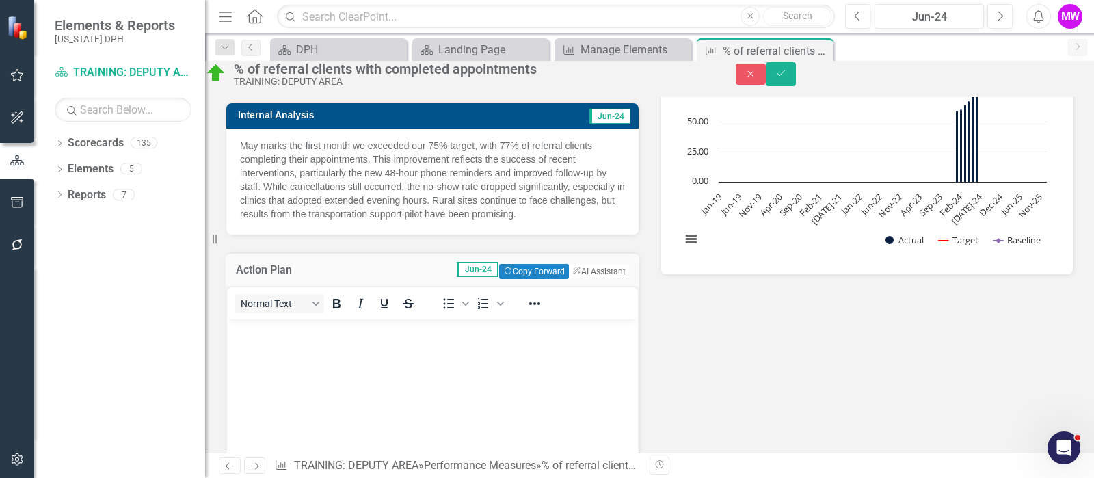
scroll to position [0, 0]
click at [368, 335] on p "Rich Text Area. Press ALT-0 for help." at bounding box center [432, 330] width 404 height 16
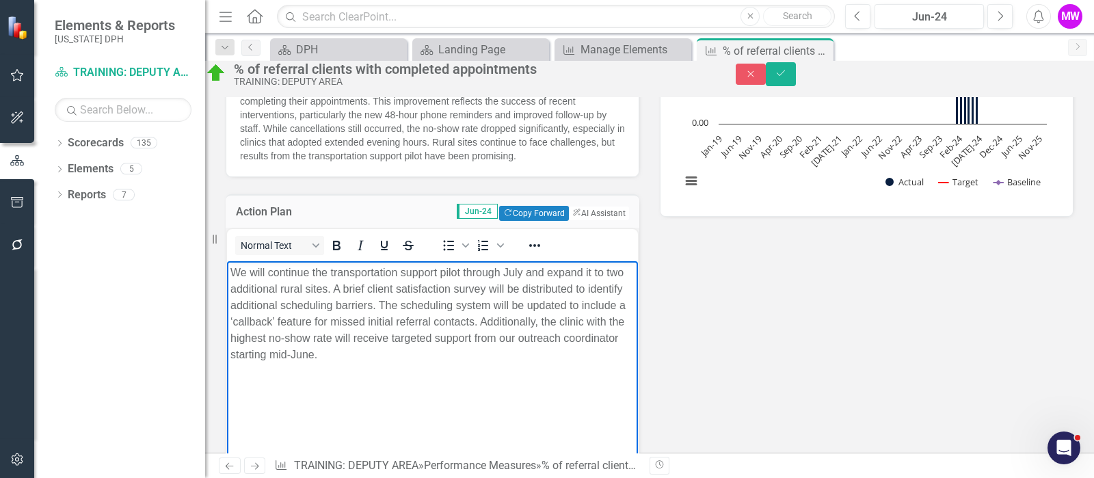
scroll to position [341, 0]
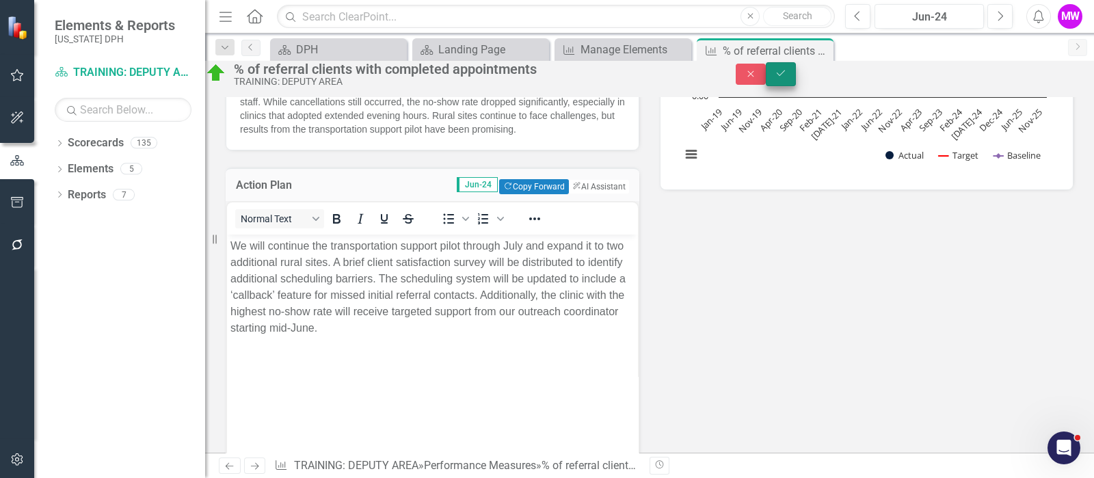
click at [796, 81] on button "Save" at bounding box center [781, 74] width 30 height 24
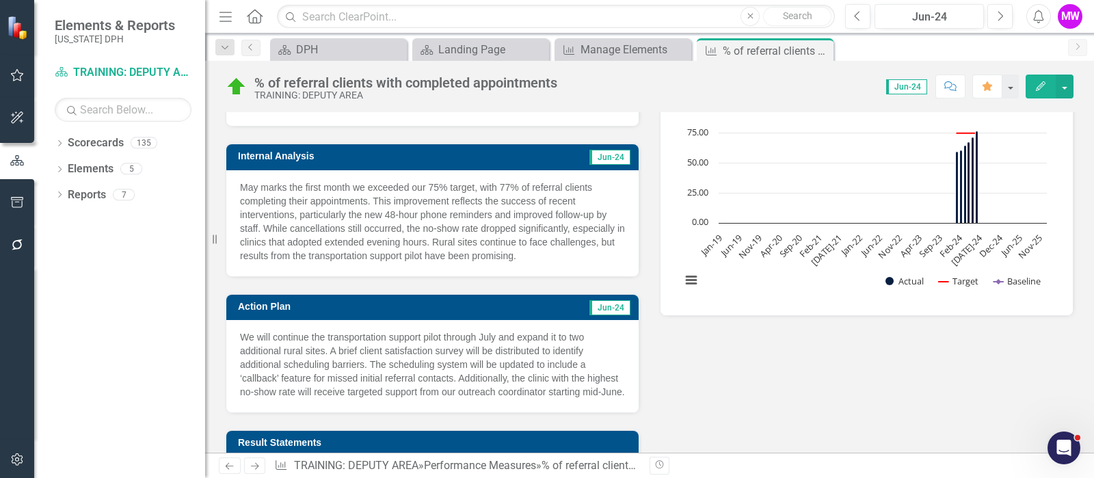
scroll to position [256, 0]
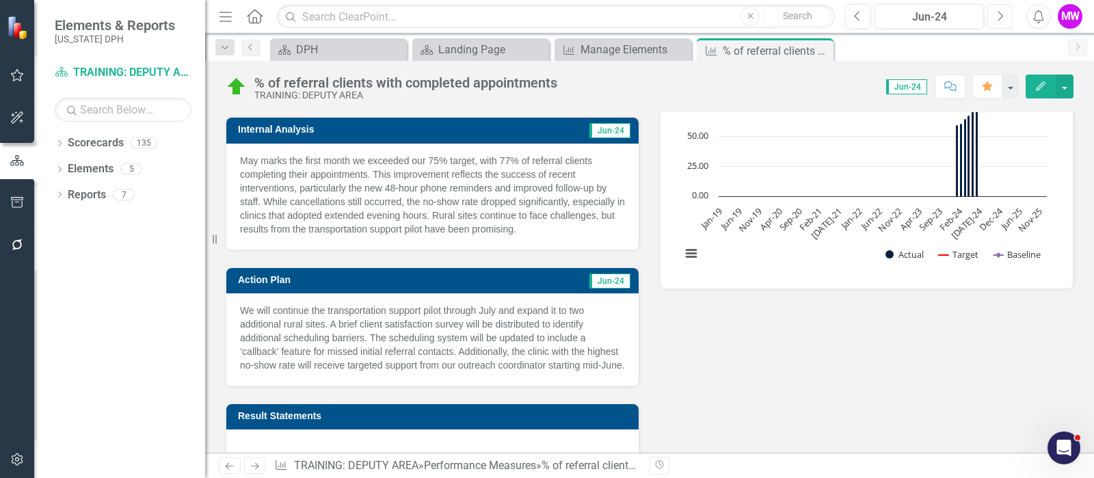
click at [1003, 18] on icon "Next" at bounding box center [1000, 16] width 8 height 12
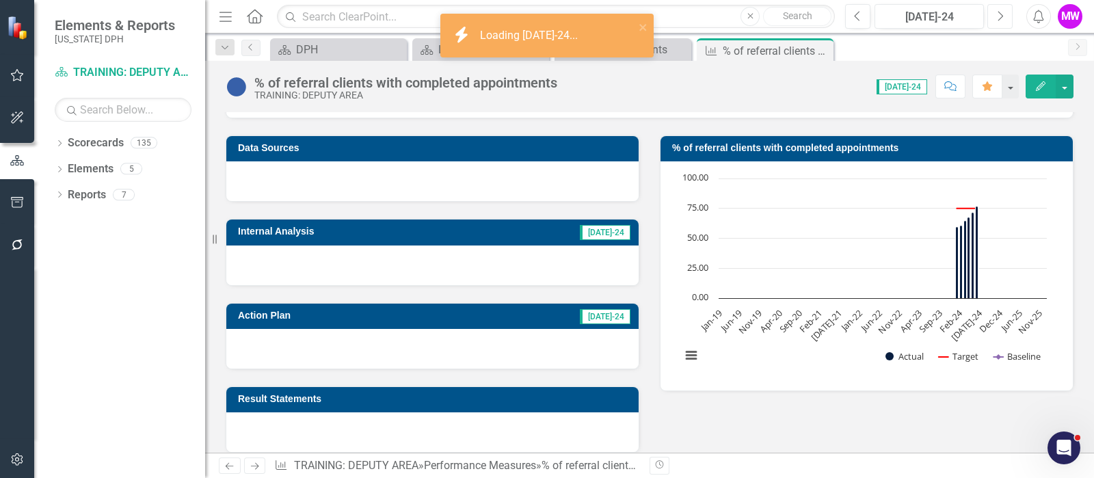
scroll to position [170, 0]
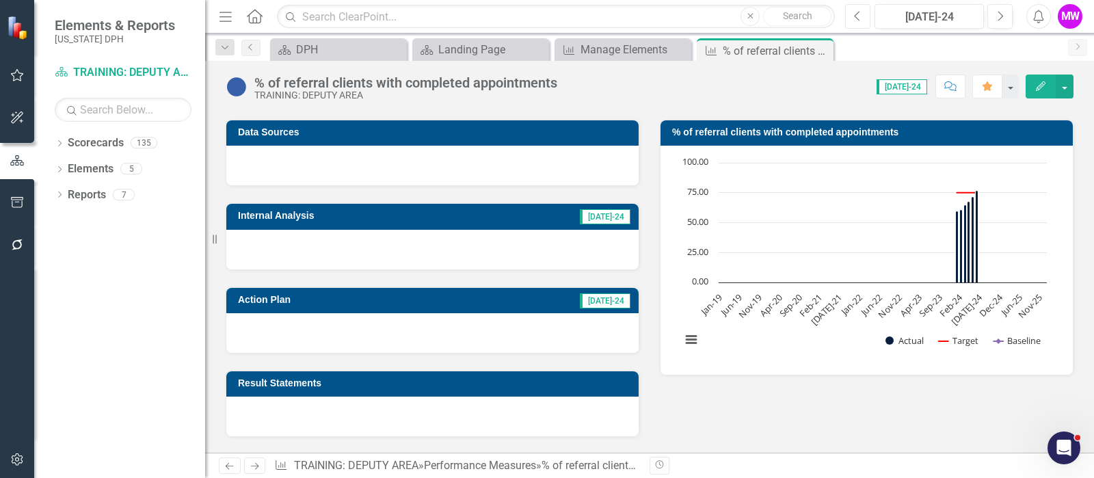
click at [862, 18] on button "Previous" at bounding box center [857, 16] width 25 height 25
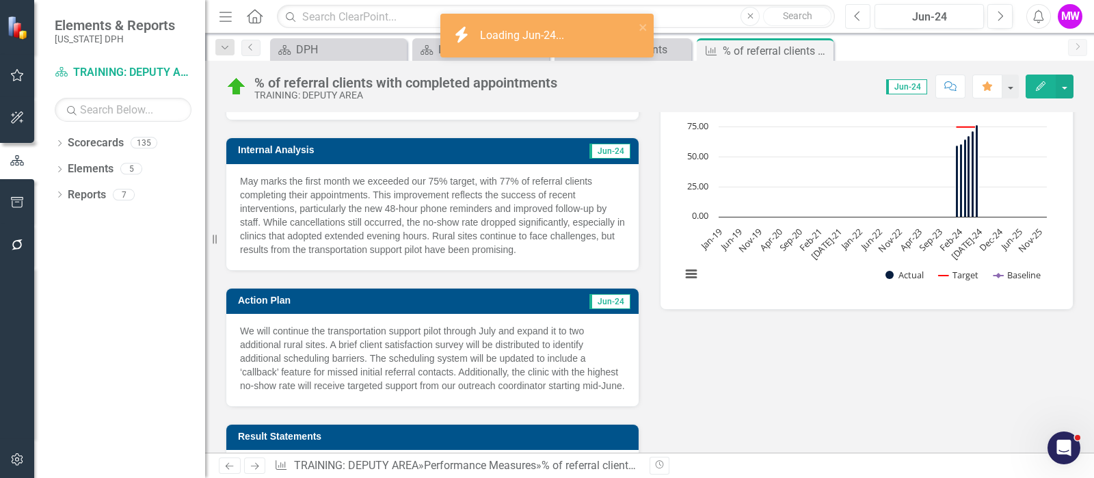
scroll to position [256, 0]
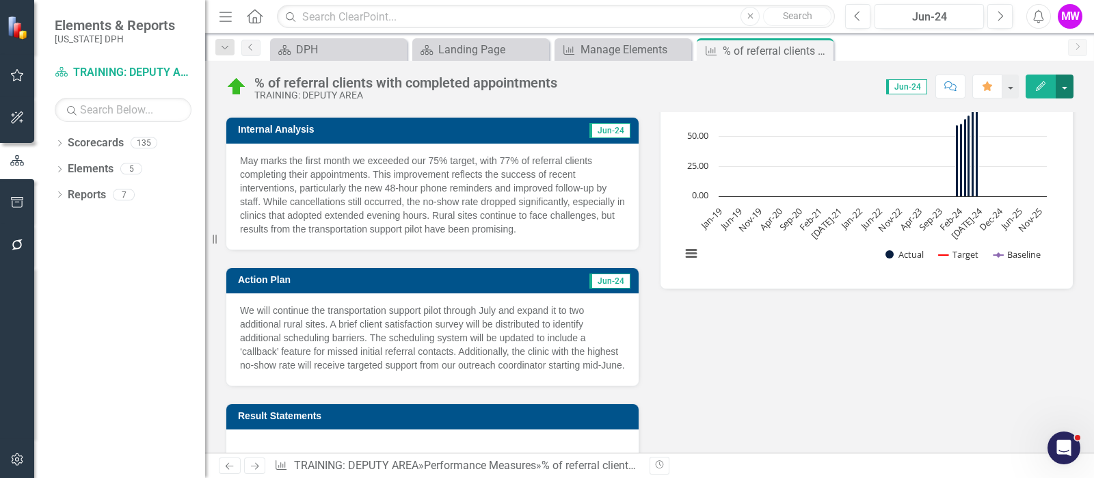
click at [1067, 90] on button "button" at bounding box center [1065, 87] width 18 height 24
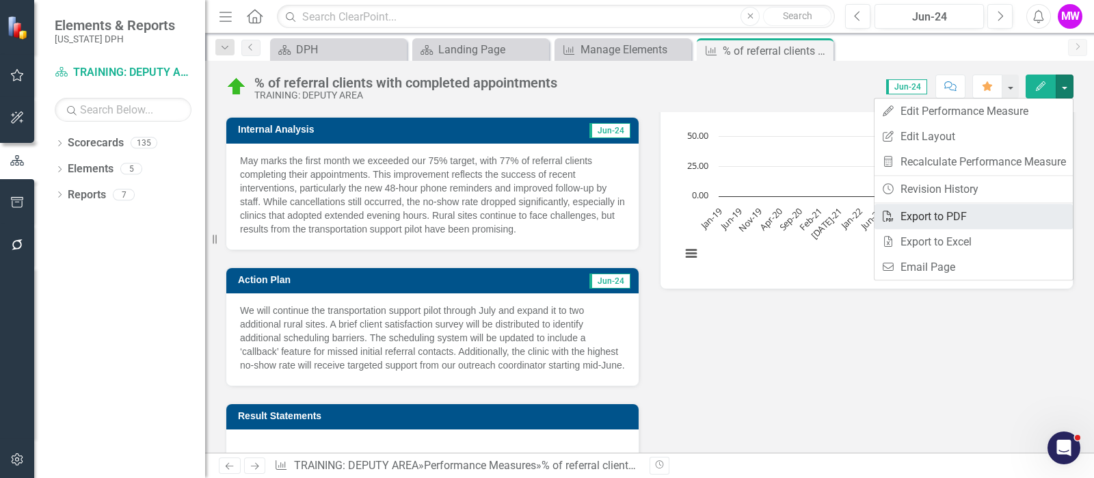
click at [945, 216] on link "PDF Export to PDF" at bounding box center [974, 216] width 198 height 25
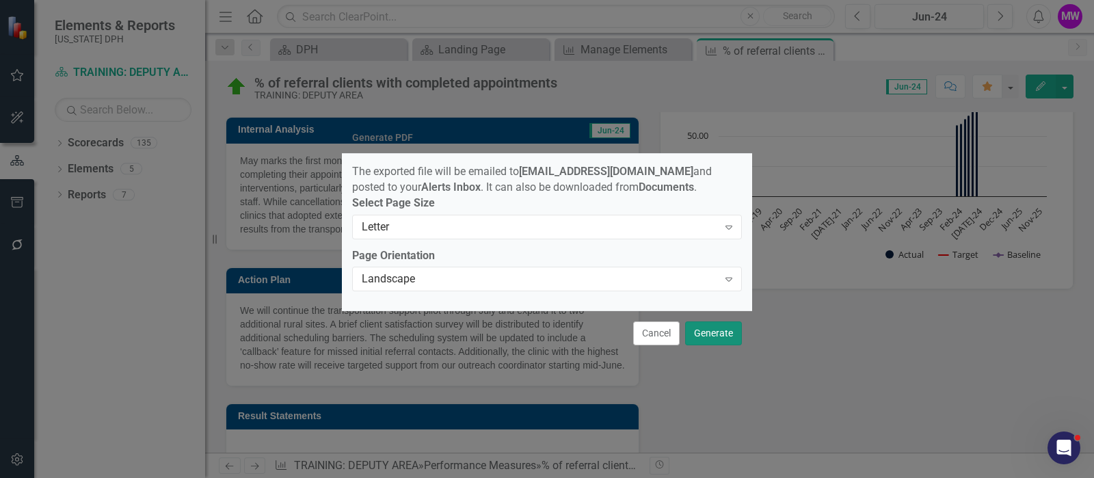
click at [709, 336] on button "Generate" at bounding box center [713, 333] width 57 height 24
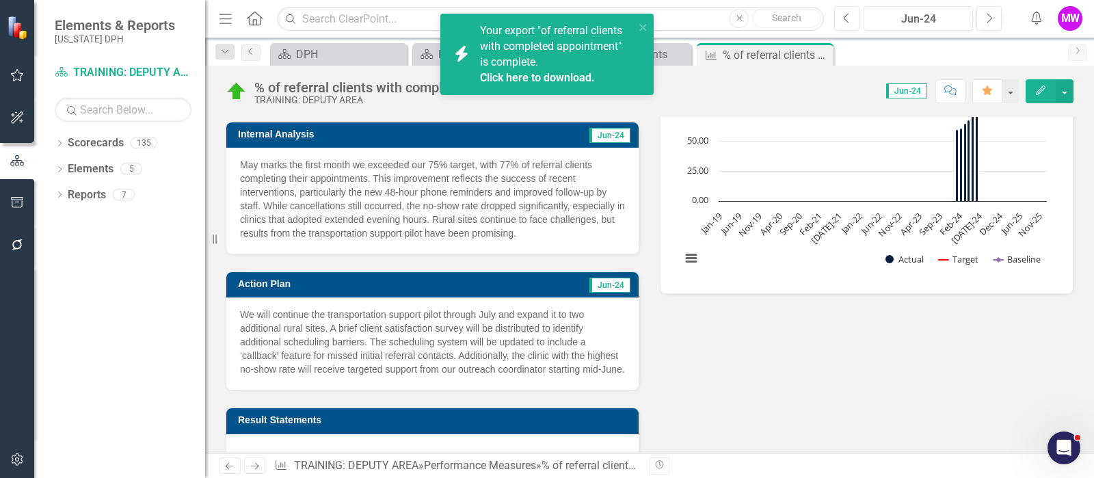
click at [533, 77] on link "Click here to download." at bounding box center [537, 77] width 115 height 13
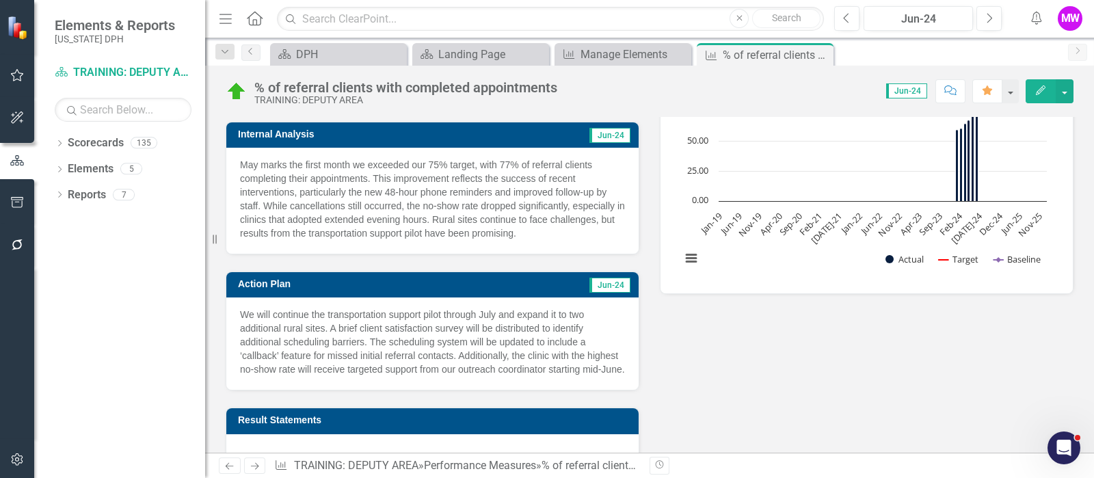
click at [1038, 19] on icon "Alerts" at bounding box center [1036, 18] width 14 height 14
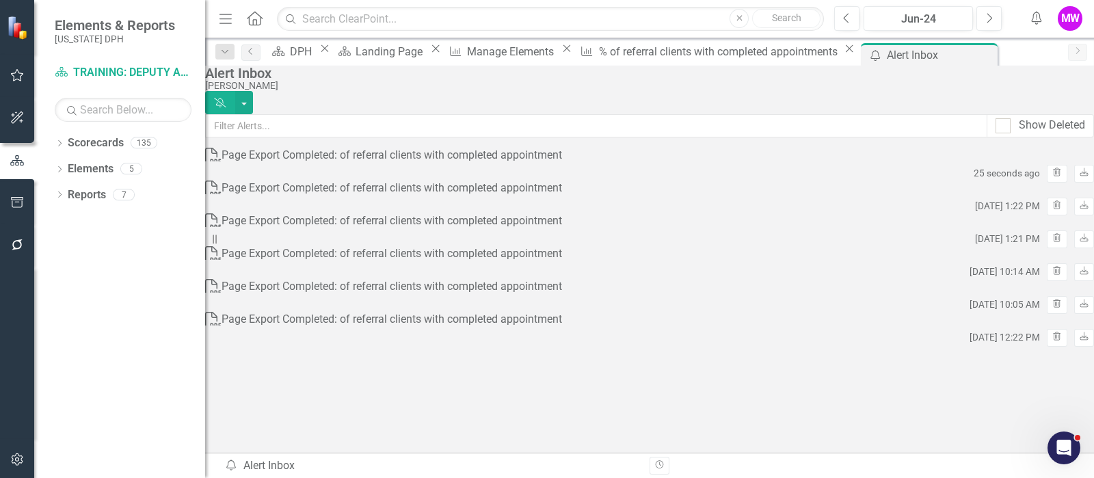
click at [400, 163] on div "Page Export Completed: of referral clients with completed appointment" at bounding box center [392, 156] width 341 height 16
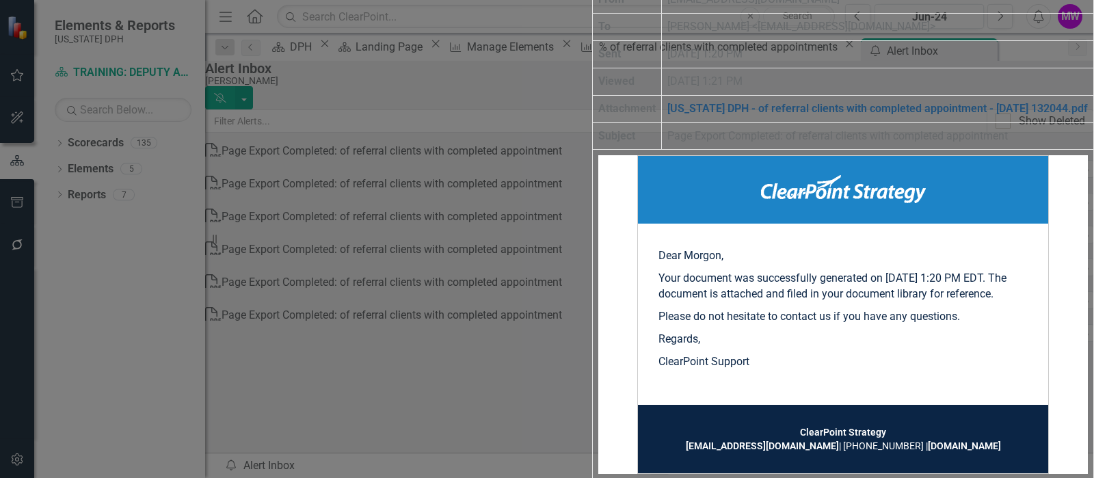
click at [668, 115] on link "[US_STATE] DPH - of referral clients with completed appointment - [DATE] 132044…" at bounding box center [878, 108] width 421 height 13
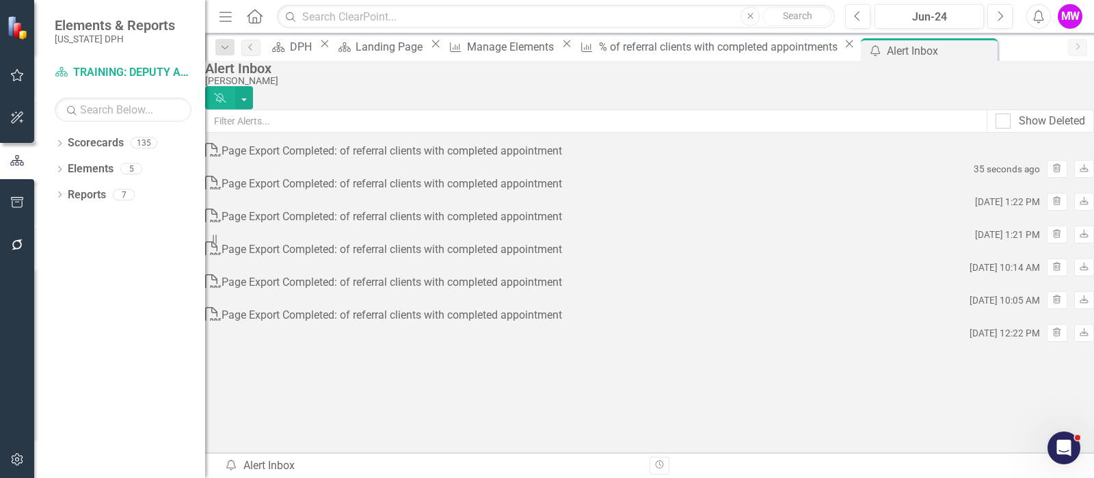
click at [257, 18] on icon "Home" at bounding box center [255, 16] width 18 height 14
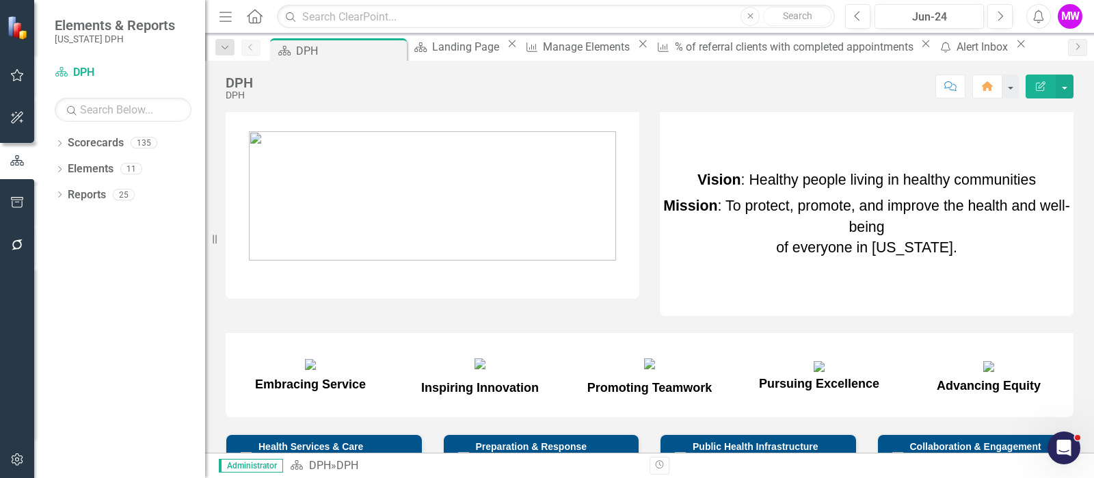
click at [1066, 445] on icon "Open Intercom Messenger" at bounding box center [1064, 448] width 23 height 23
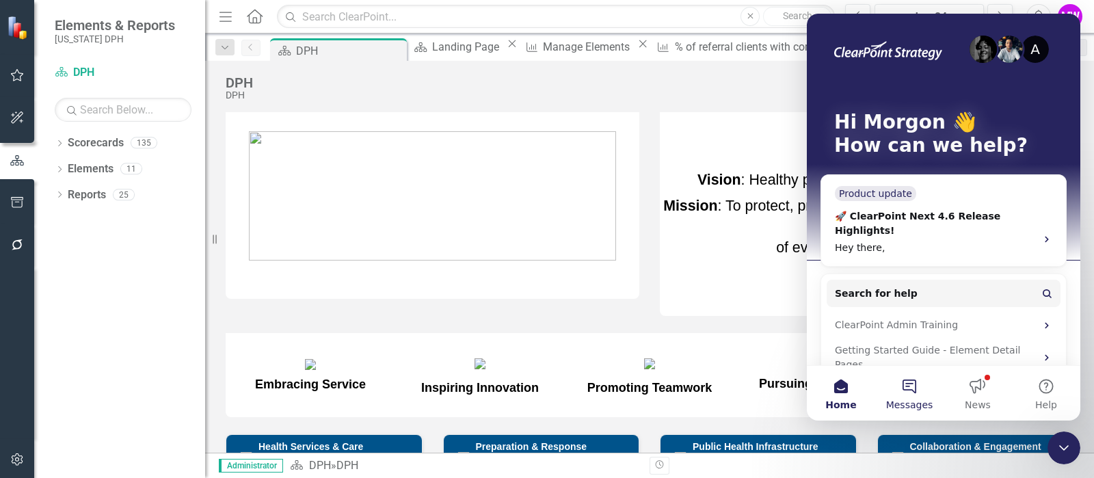
click at [897, 395] on button "Messages" at bounding box center [909, 393] width 68 height 55
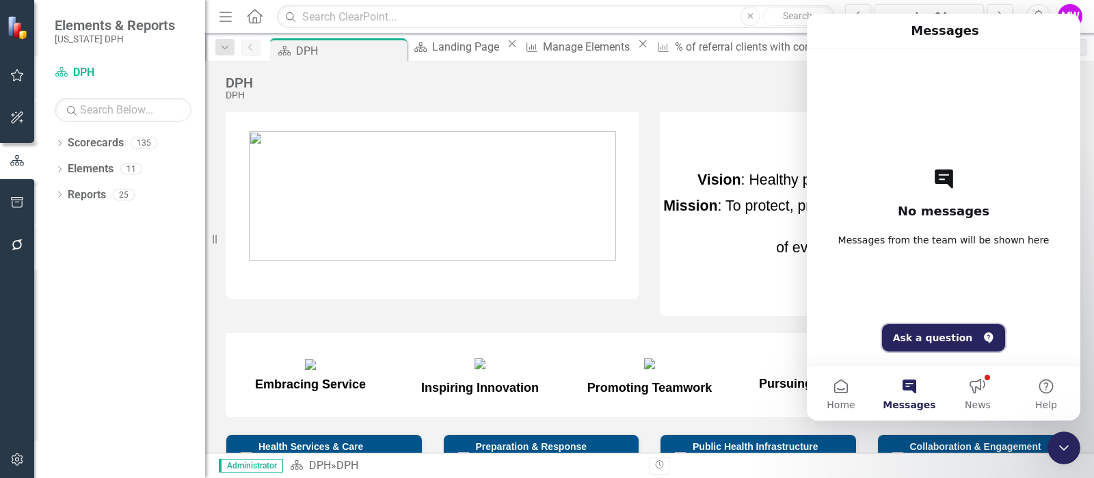
click at [916, 344] on button "Ask a question" at bounding box center [944, 337] width 124 height 27
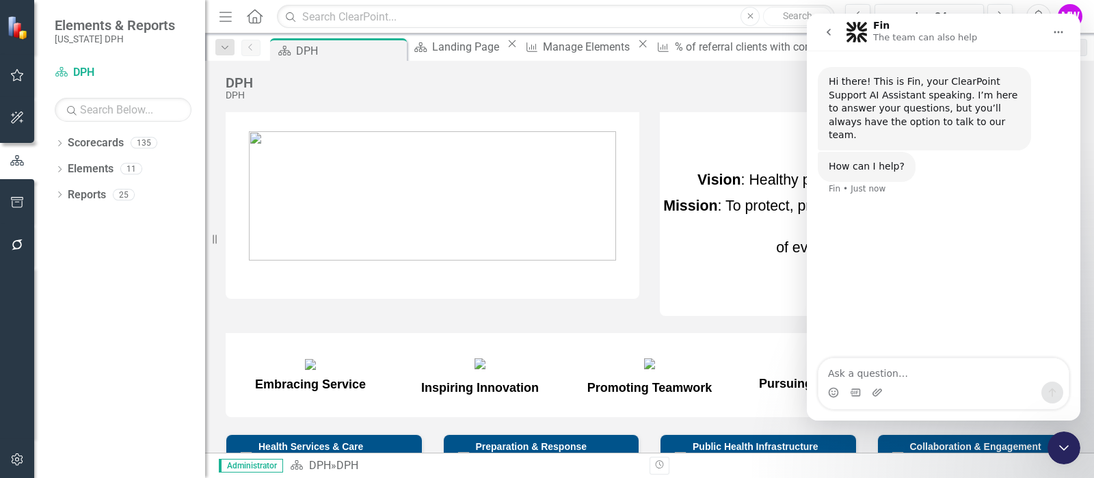
click at [825, 29] on icon "go back" at bounding box center [828, 32] width 11 height 11
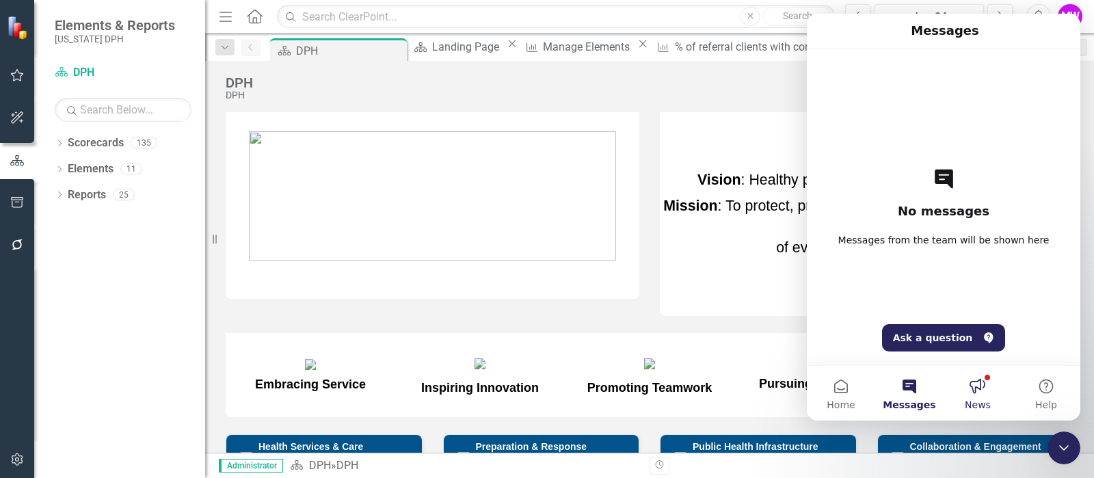
click at [978, 393] on button "News" at bounding box center [978, 393] width 68 height 55
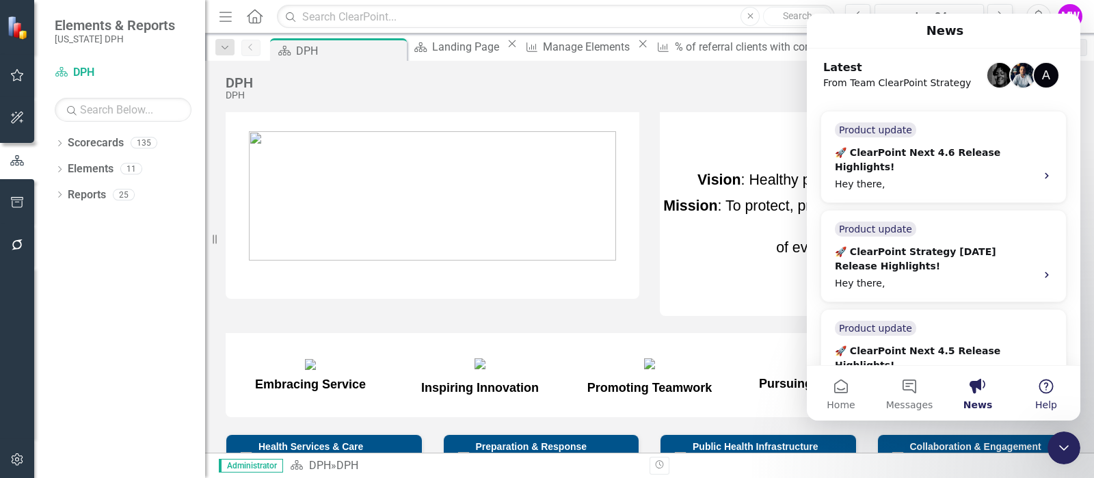
click at [1045, 395] on button "Help" at bounding box center [1046, 393] width 68 height 55
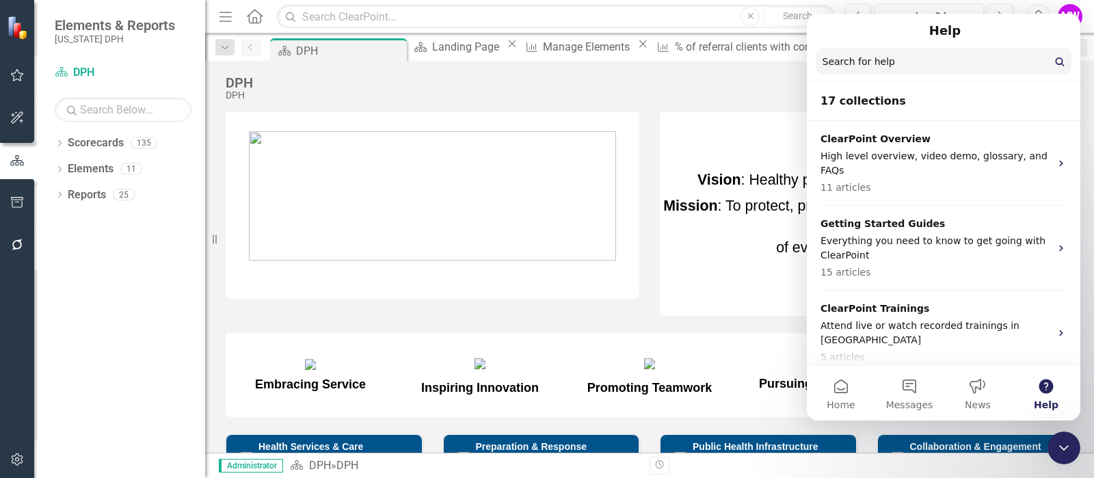
click at [924, 62] on input "Search for help" at bounding box center [944, 61] width 256 height 27
click at [920, 68] on input "Search for help" at bounding box center [944, 62] width 254 height 27
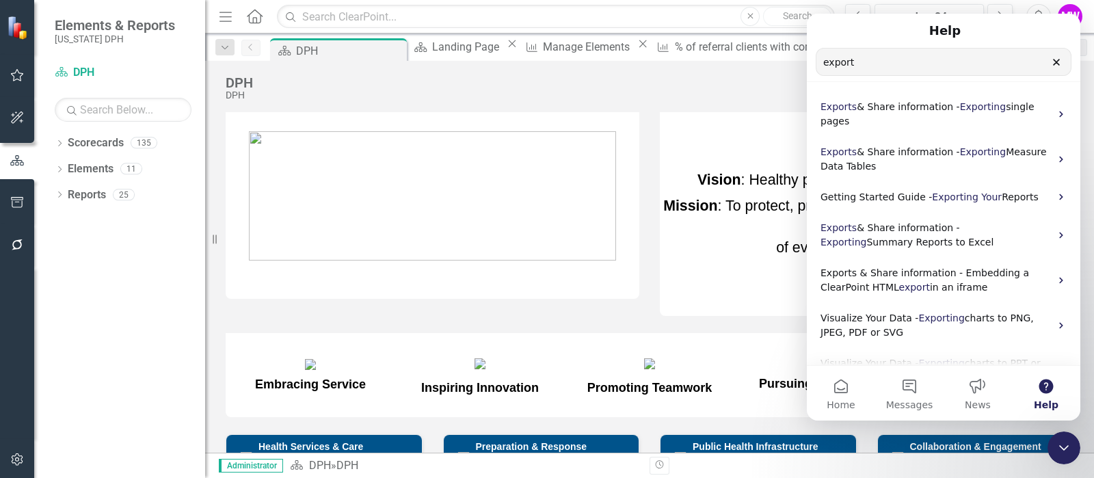
type input "export"
click at [1059, 66] on icon "Clear" at bounding box center [1056, 62] width 11 height 11
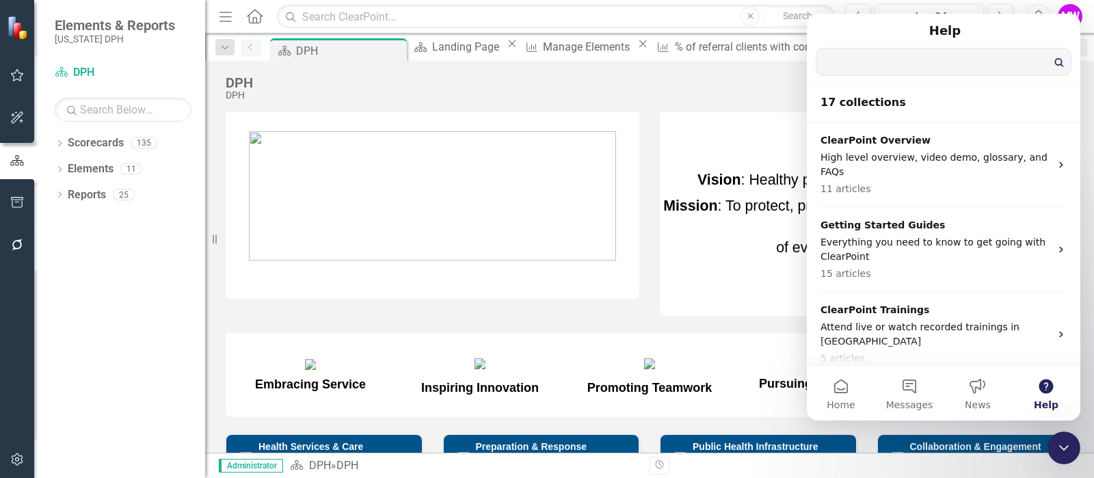
click at [1065, 453] on icon "Close Intercom Messenger" at bounding box center [1064, 448] width 16 height 16
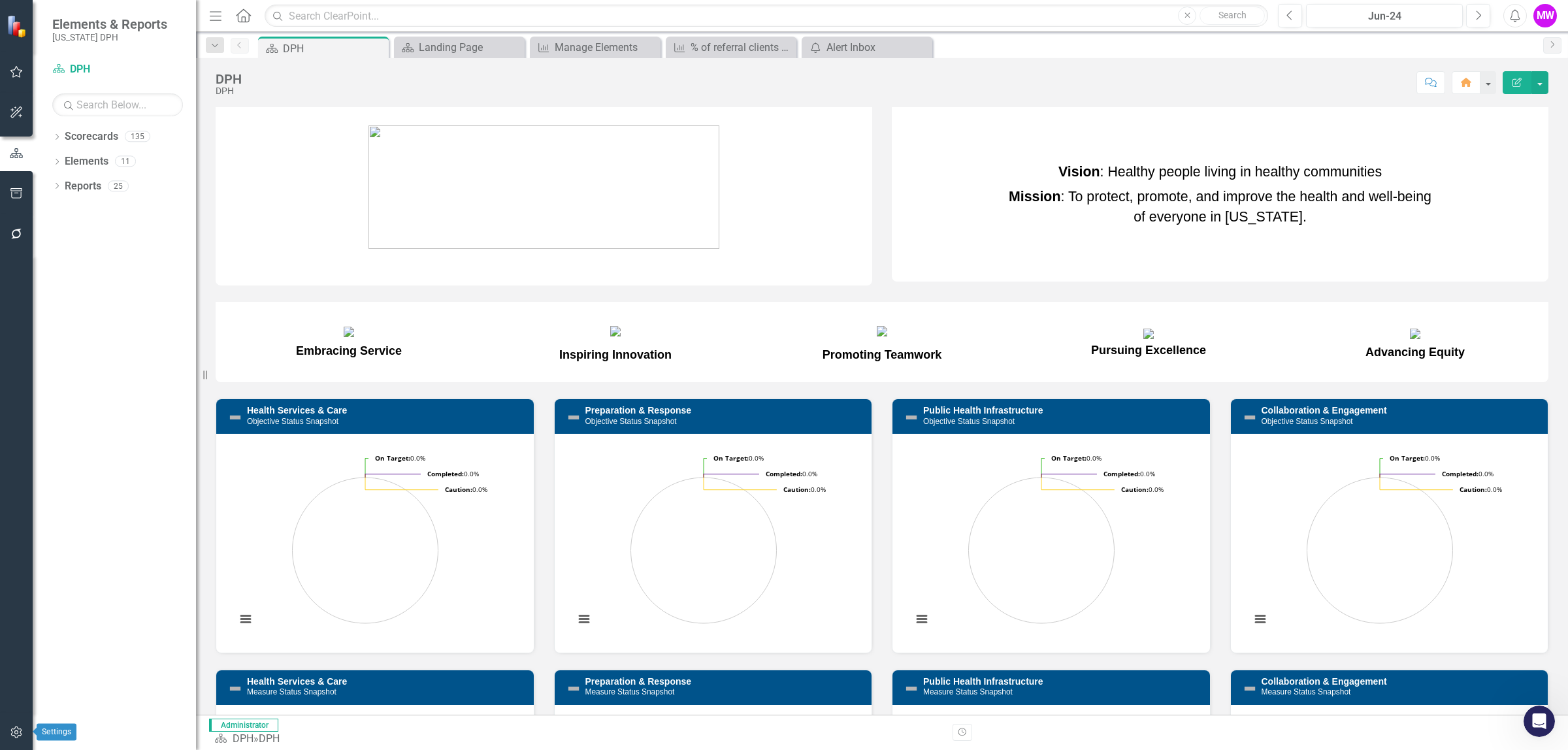
click at [10, 456] on icon "button" at bounding box center [16, 732] width 13 height 11
click at [104, 89] on link "Manage Users" at bounding box center [114, 81] width 163 height 15
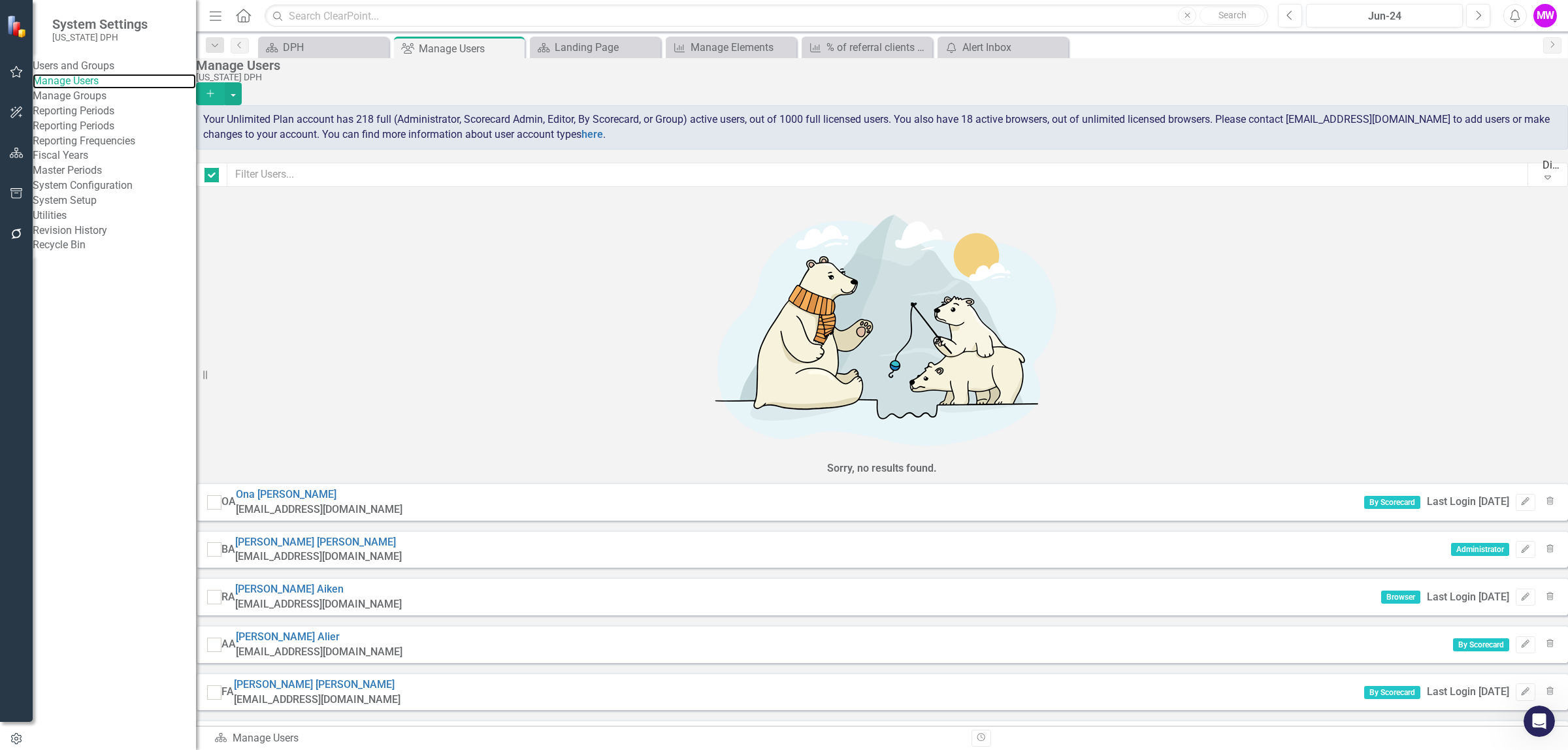
checkbox input "false"
click at [425, 175] on input "text" at bounding box center [878, 174] width 1301 height 24
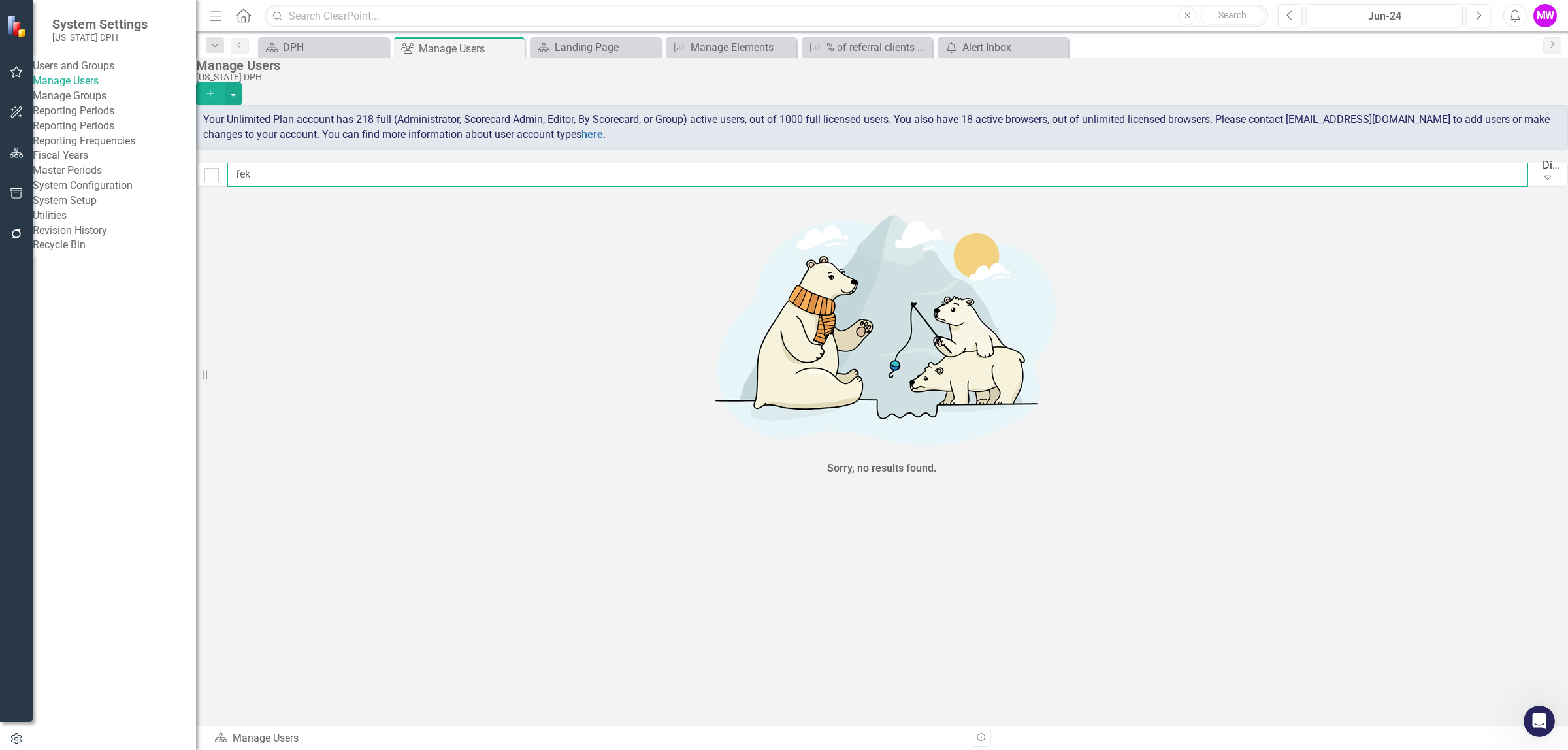
type input "fe"
checkbox input "false"
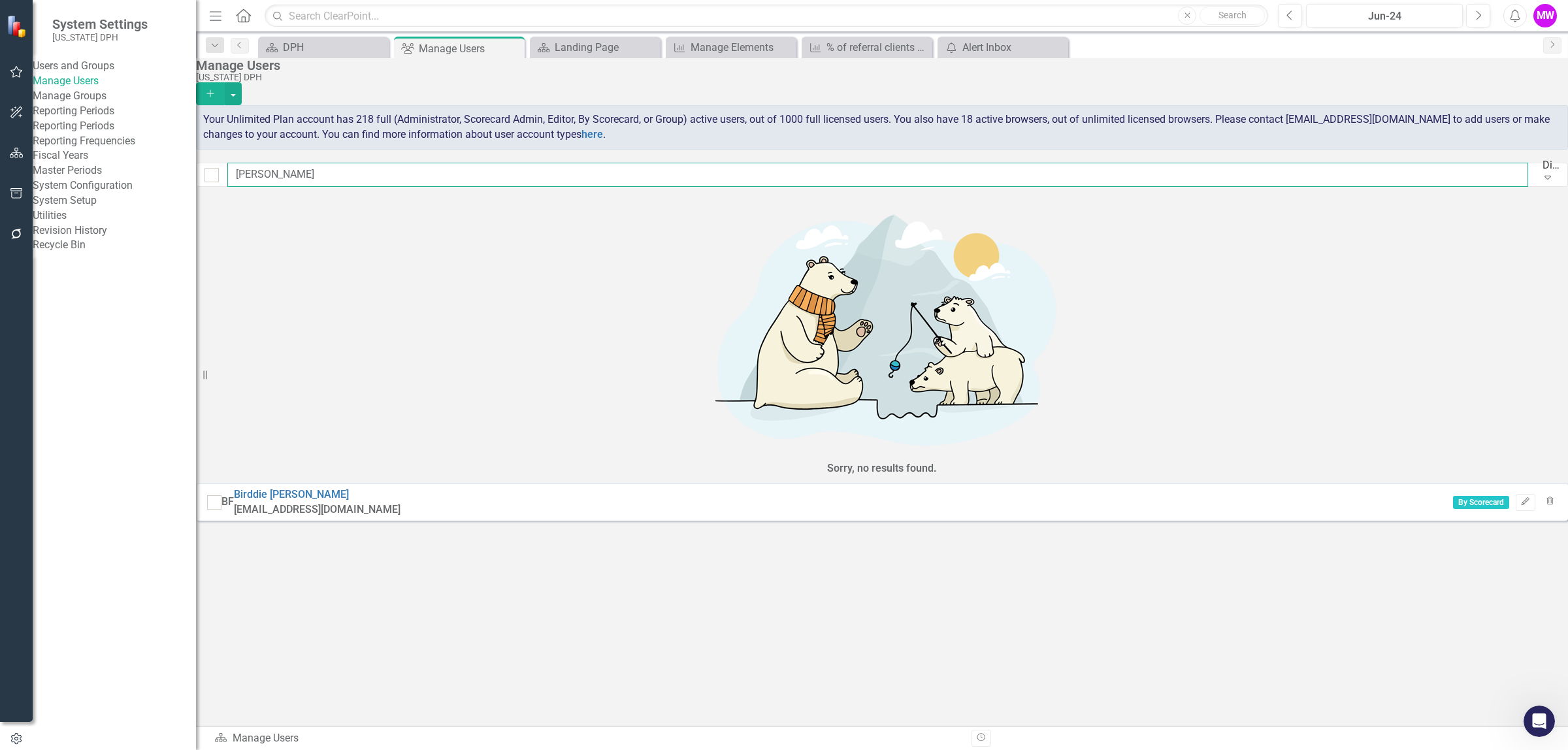
type input "[PERSON_NAME]"
click at [431, 456] on div "[PERSON_NAME] [EMAIL_ADDRESS][DOMAIN_NAME] By Scorecard Edit Trash" at bounding box center [882, 502] width 1372 height 38
click at [338, 456] on link "[PERSON_NAME]" at bounding box center [291, 494] width 115 height 12
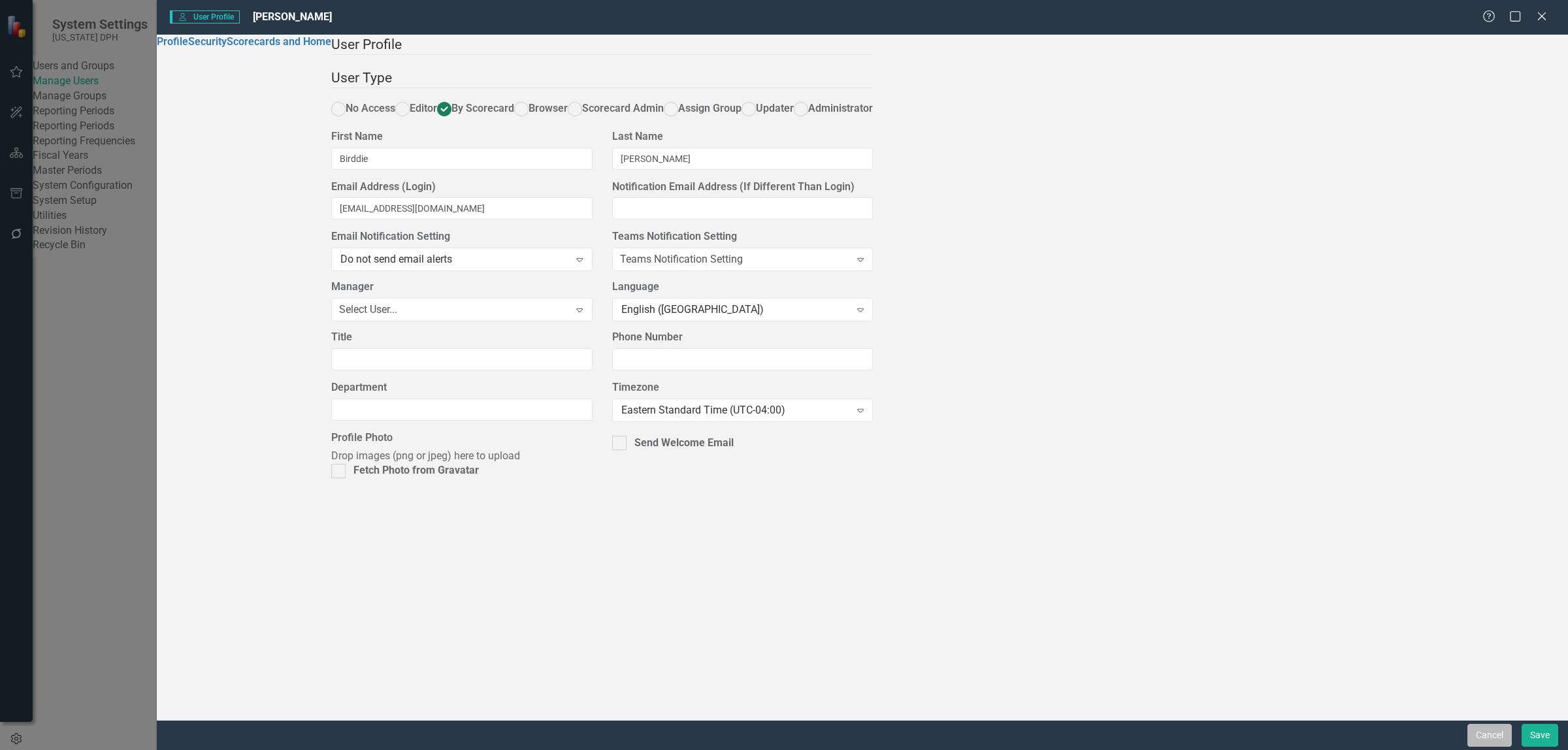
click at [1045, 456] on button "Cancel" at bounding box center [1490, 736] width 45 height 23
